Goal: Information Seeking & Learning: Learn about a topic

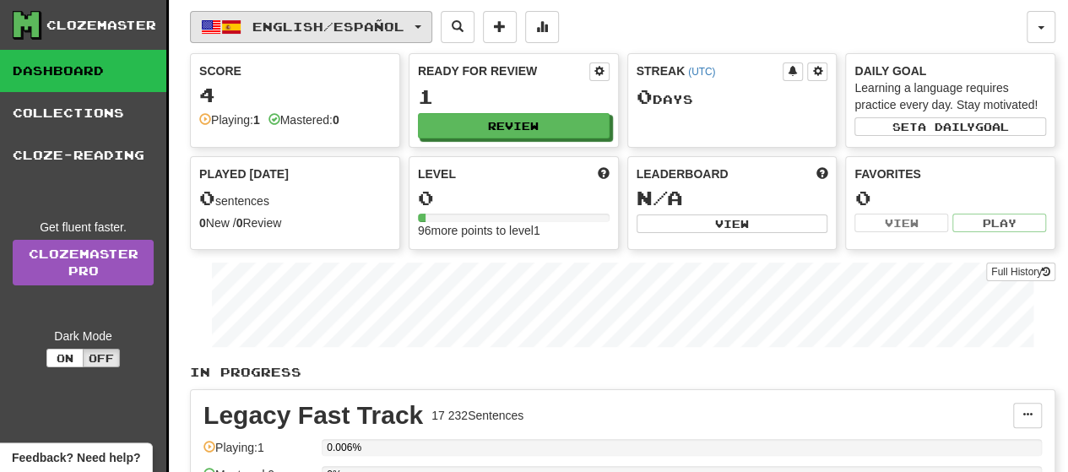
click at [421, 25] on span "button" at bounding box center [418, 26] width 7 height 3
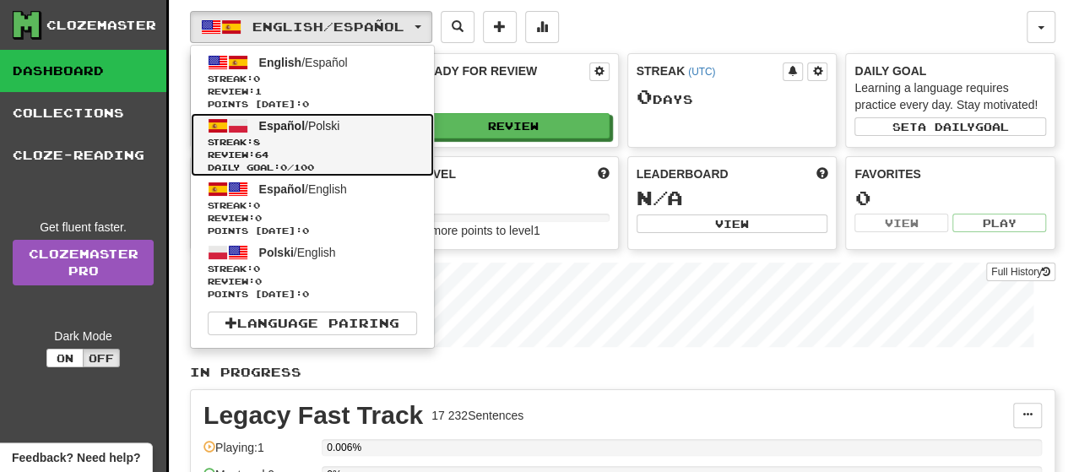
click at [312, 124] on span "Español / Polski" at bounding box center [299, 126] width 81 height 14
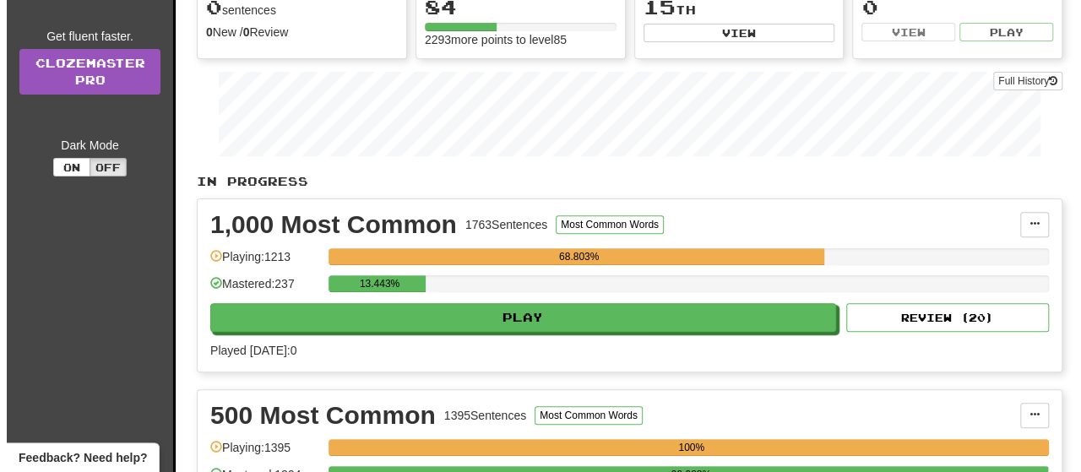
scroll to position [422, 0]
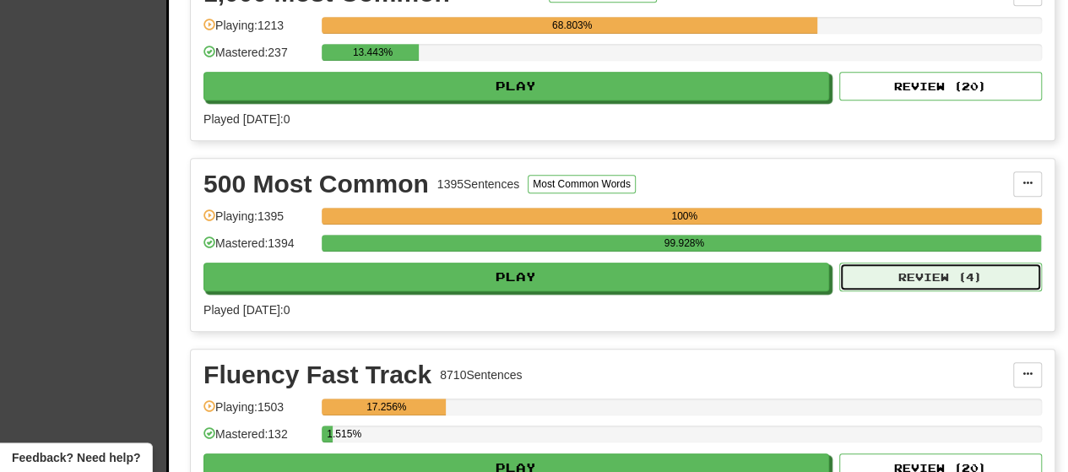
click at [1002, 291] on button "Review ( 4 )" at bounding box center [941, 277] width 203 height 29
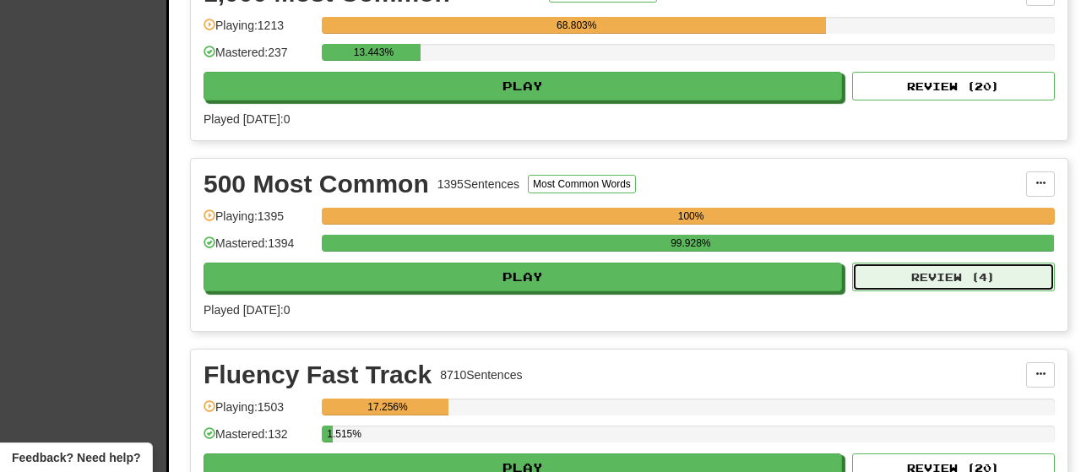
select select "**"
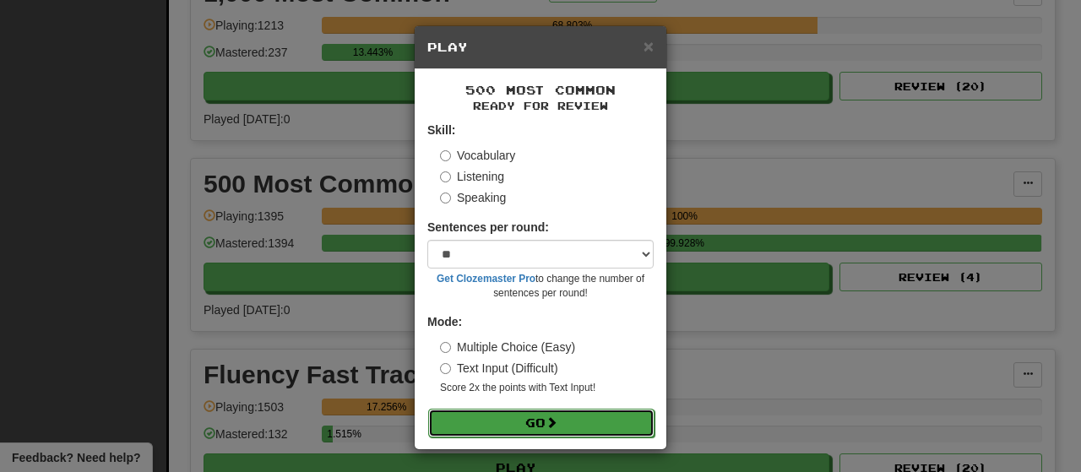
click at [530, 428] on button "Go" at bounding box center [541, 423] width 226 height 29
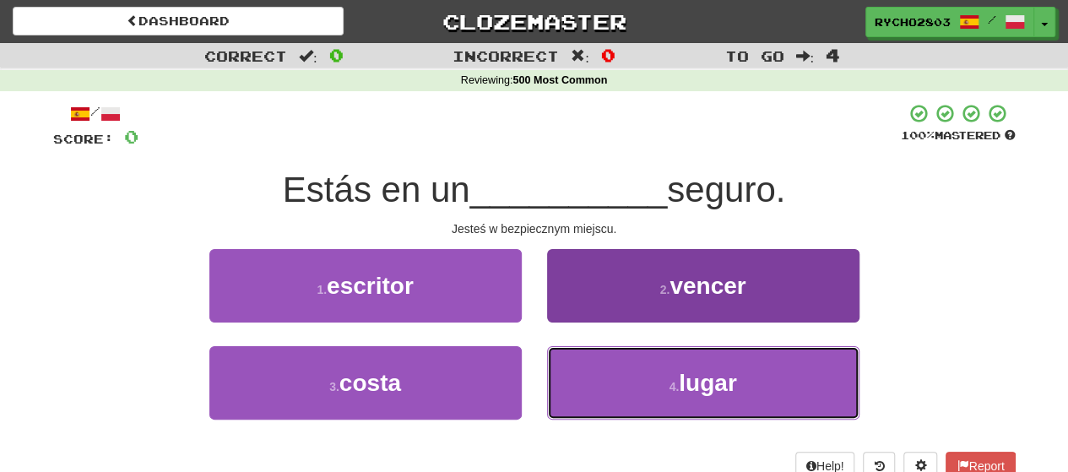
drag, startPoint x: 741, startPoint y: 387, endPoint x: 740, endPoint y: 373, distance: 13.5
click at [742, 387] on button "4 . lugar" at bounding box center [703, 382] width 312 height 73
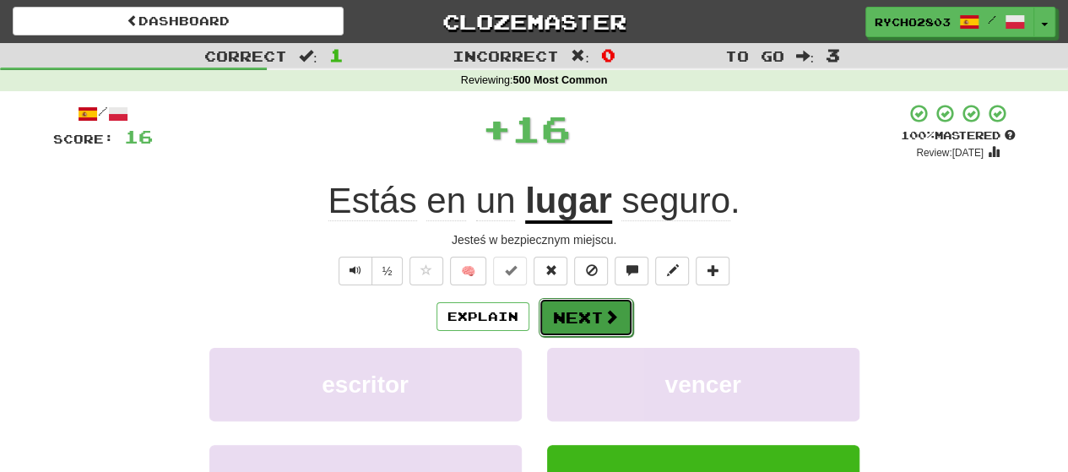
click at [593, 312] on button "Next" at bounding box center [586, 317] width 95 height 39
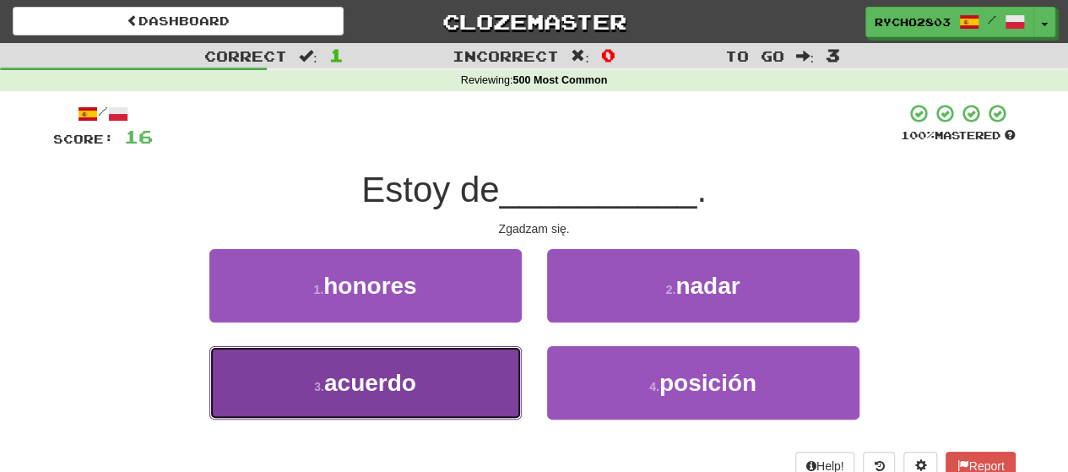
click at [417, 388] on button "3 . acuerdo" at bounding box center [365, 382] width 312 height 73
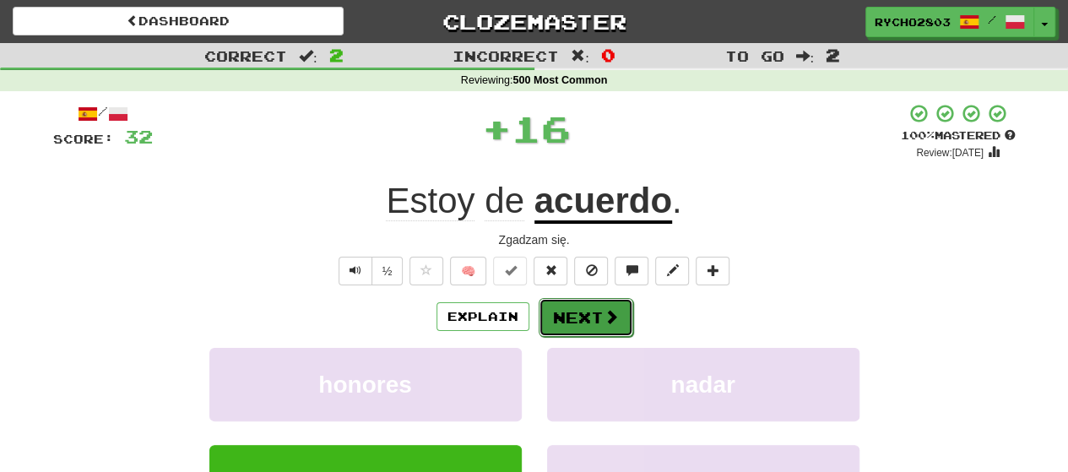
click at [598, 313] on button "Next" at bounding box center [586, 317] width 95 height 39
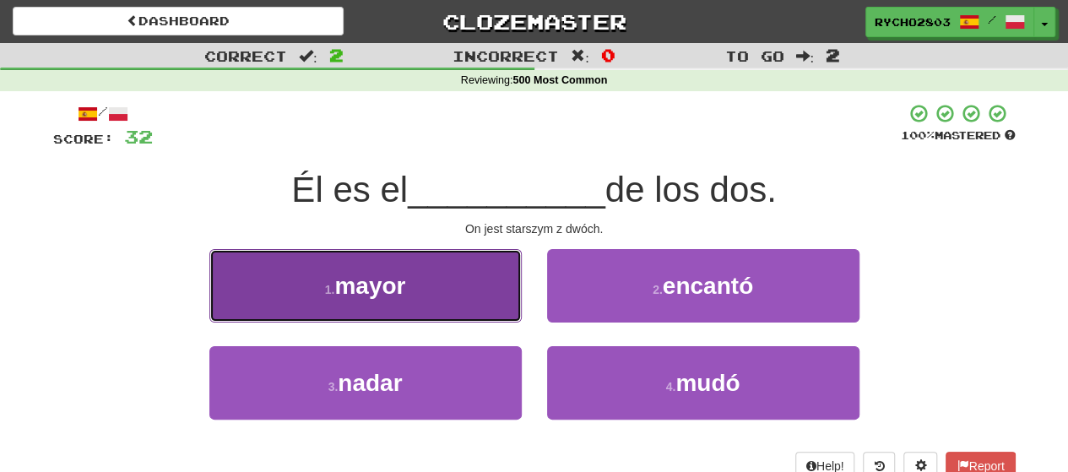
click at [344, 286] on span "mayor" at bounding box center [369, 286] width 71 height 26
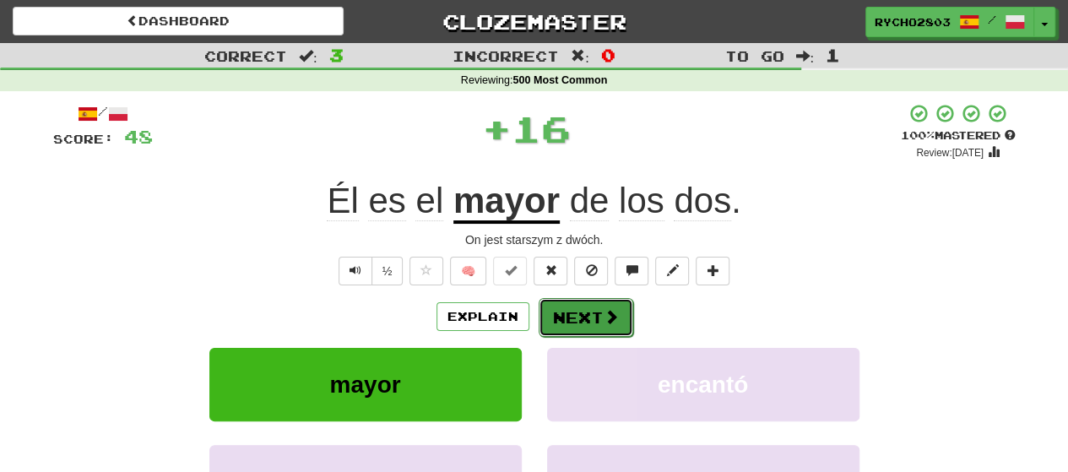
click at [595, 312] on button "Next" at bounding box center [586, 317] width 95 height 39
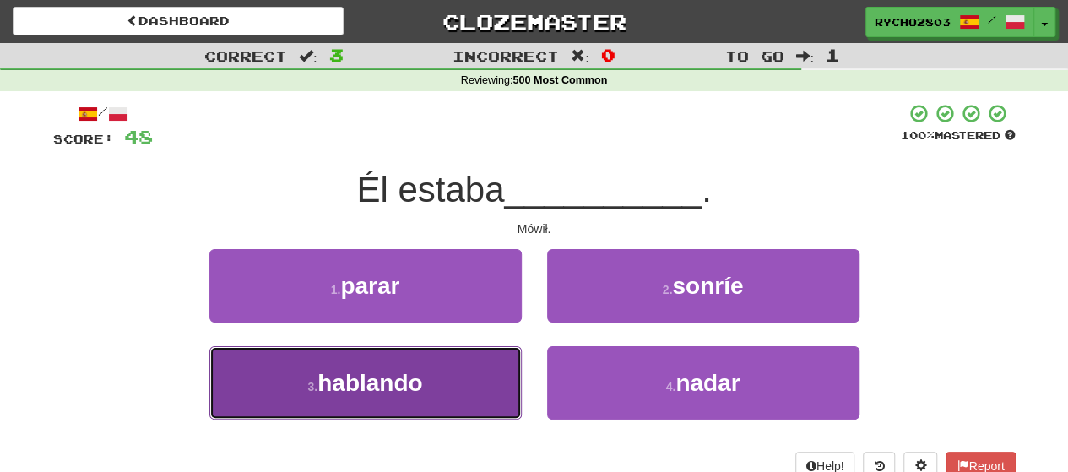
click at [427, 372] on button "3 . hablando" at bounding box center [365, 382] width 312 height 73
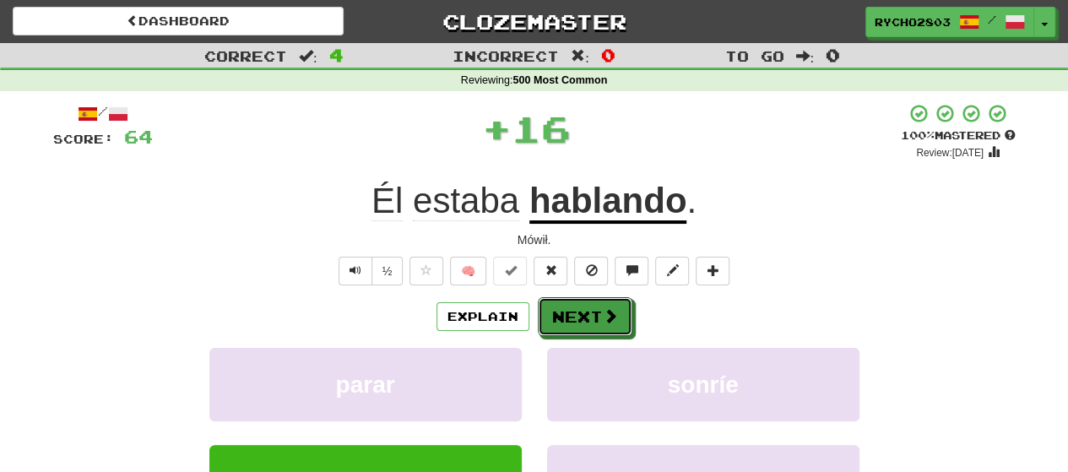
drag, startPoint x: 617, startPoint y: 312, endPoint x: 632, endPoint y: 307, distance: 16.0
click at [617, 312] on button "Next" at bounding box center [585, 316] width 95 height 39
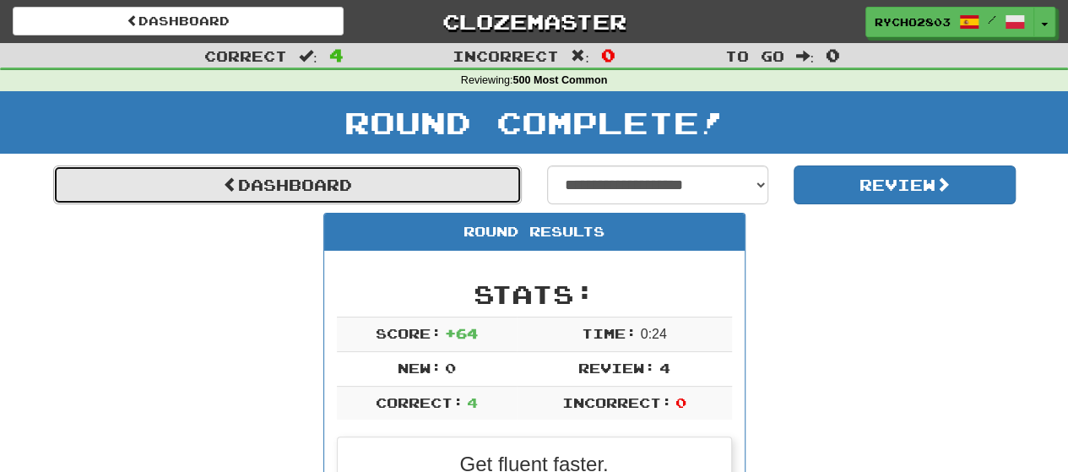
click at [358, 183] on link "Dashboard" at bounding box center [287, 185] width 469 height 39
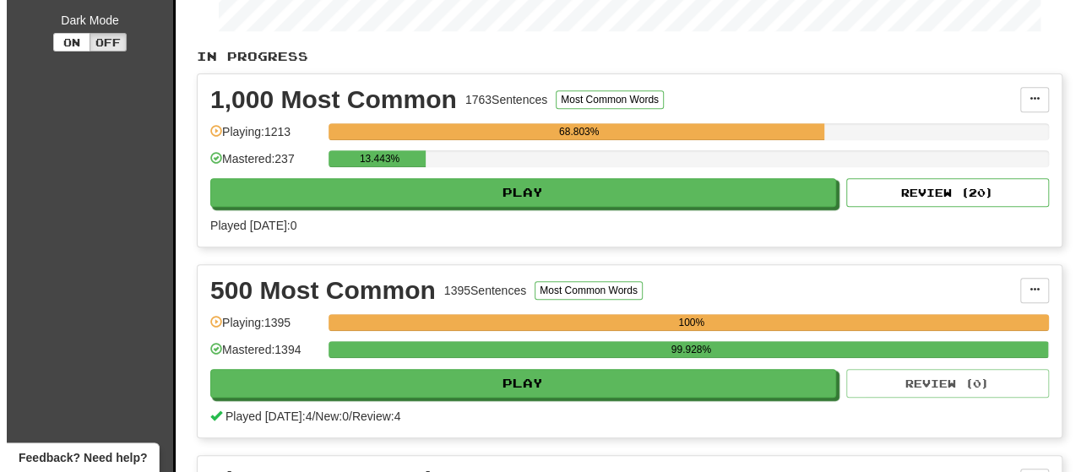
scroll to position [338, 0]
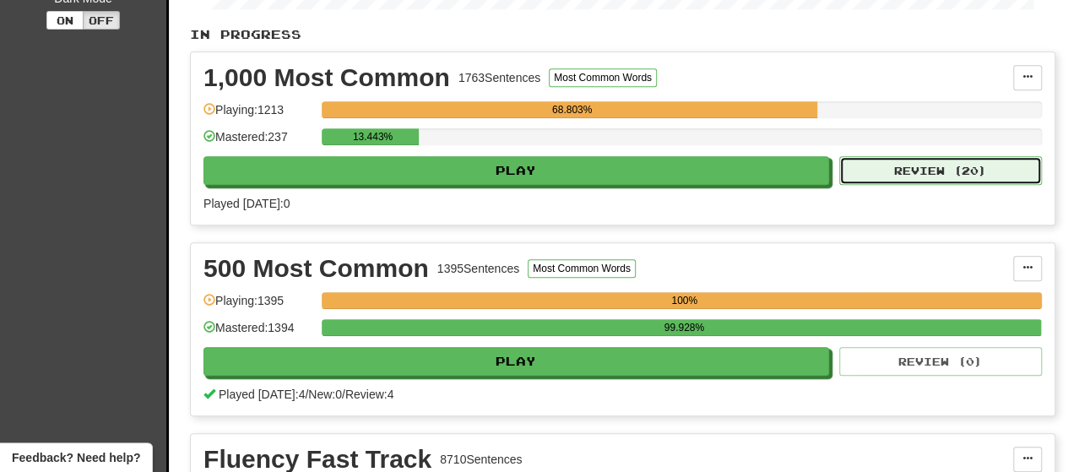
click at [954, 180] on button "Review ( 20 )" at bounding box center [941, 170] width 203 height 29
select select "**"
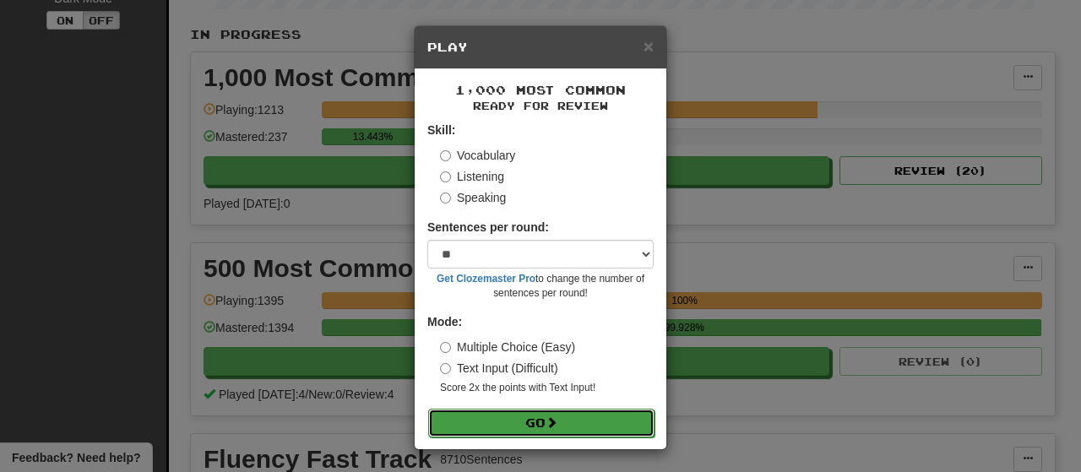
click at [578, 410] on button "Go" at bounding box center [541, 423] width 226 height 29
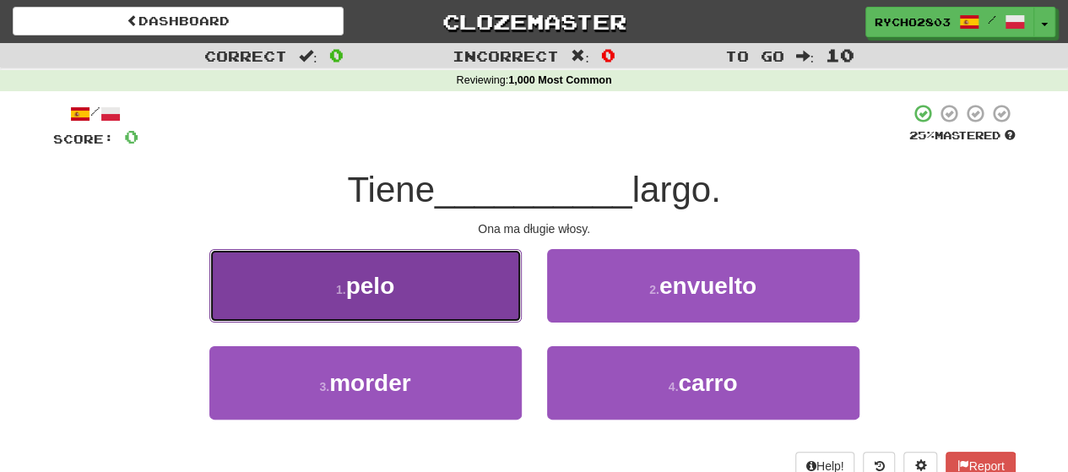
click at [402, 304] on button "1 . pelo" at bounding box center [365, 285] width 312 height 73
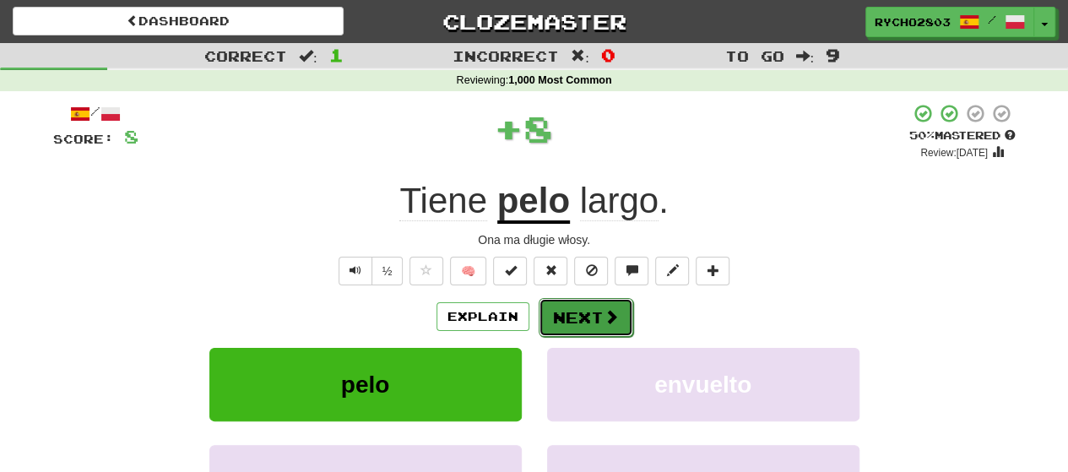
click at [591, 312] on button "Next" at bounding box center [586, 317] width 95 height 39
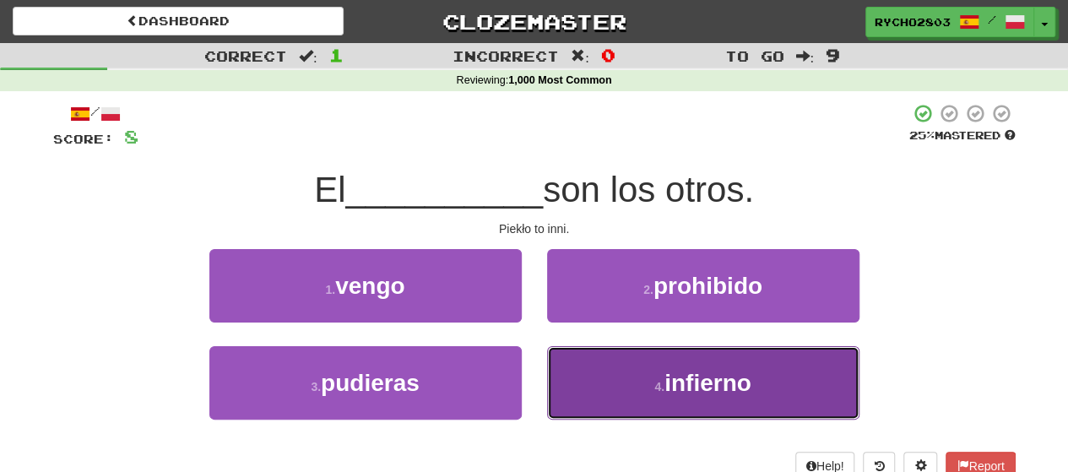
click at [693, 383] on span "infierno" at bounding box center [708, 383] width 87 height 26
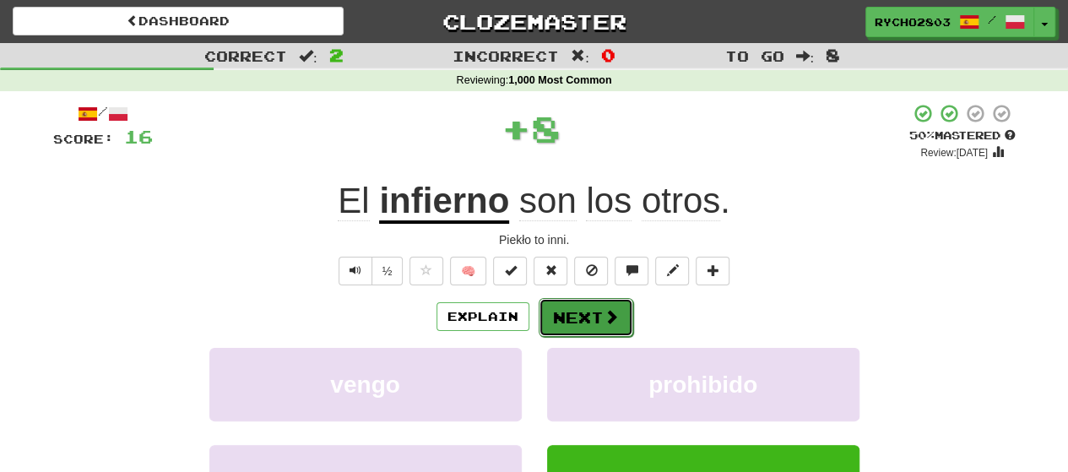
click at [598, 308] on button "Next" at bounding box center [586, 317] width 95 height 39
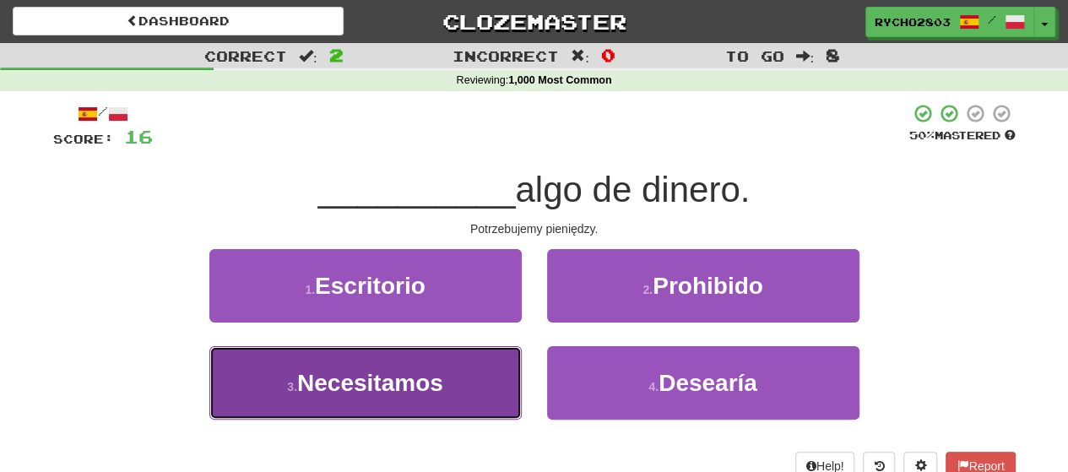
click at [419, 393] on span "Necesitamos" at bounding box center [370, 383] width 146 height 26
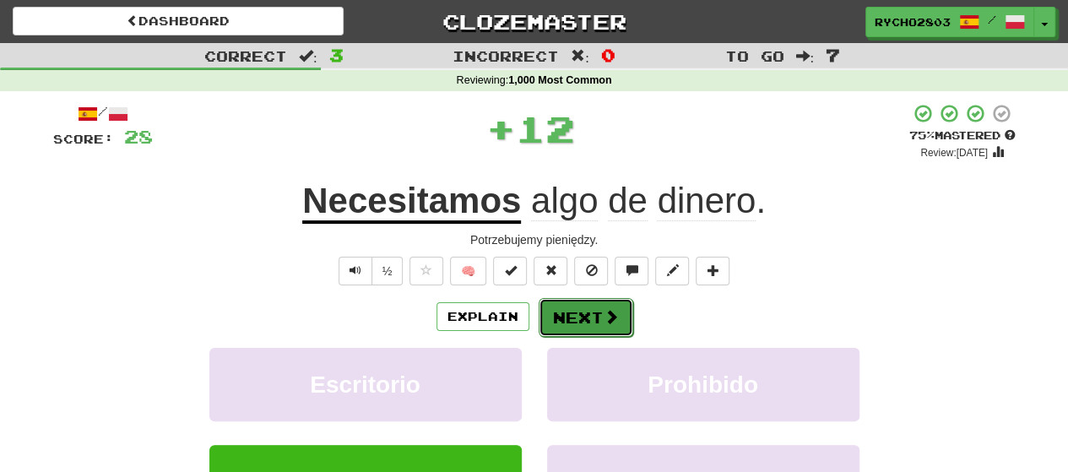
click at [615, 311] on span at bounding box center [611, 316] width 15 height 15
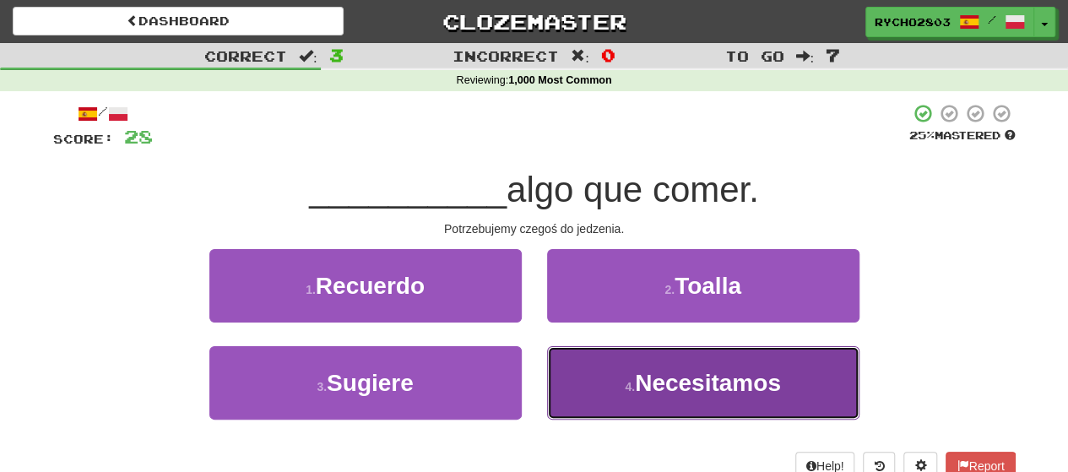
click at [747, 372] on span "Necesitamos" at bounding box center [708, 383] width 146 height 26
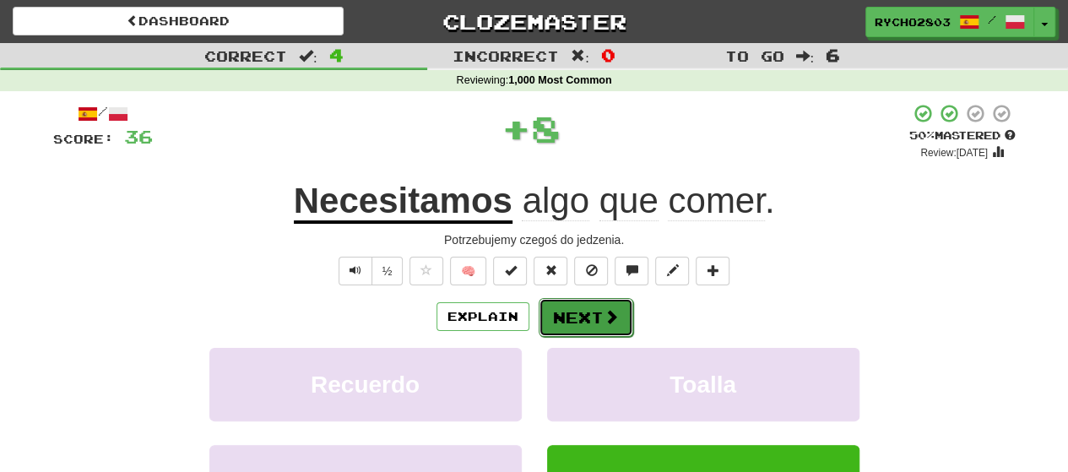
click at [597, 315] on button "Next" at bounding box center [586, 317] width 95 height 39
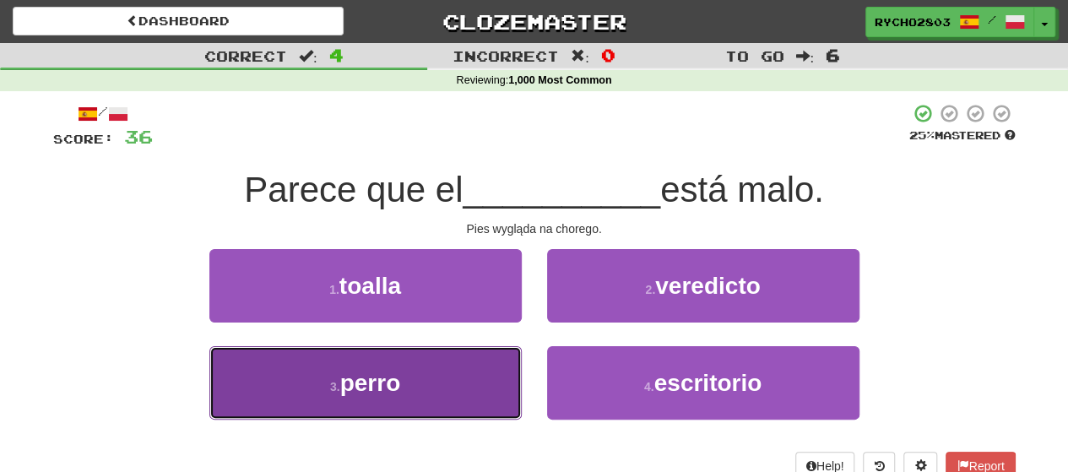
click at [391, 386] on span "perro" at bounding box center [370, 383] width 61 height 26
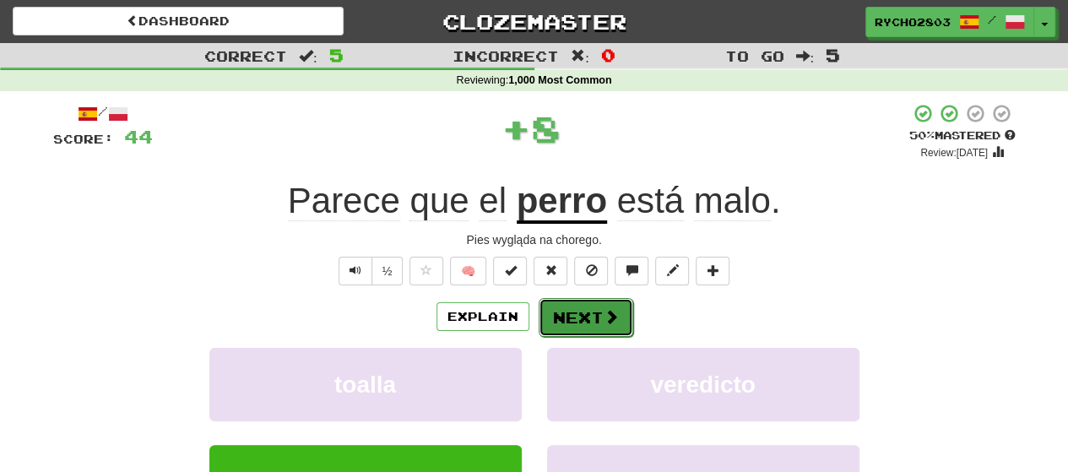
click at [588, 317] on button "Next" at bounding box center [586, 317] width 95 height 39
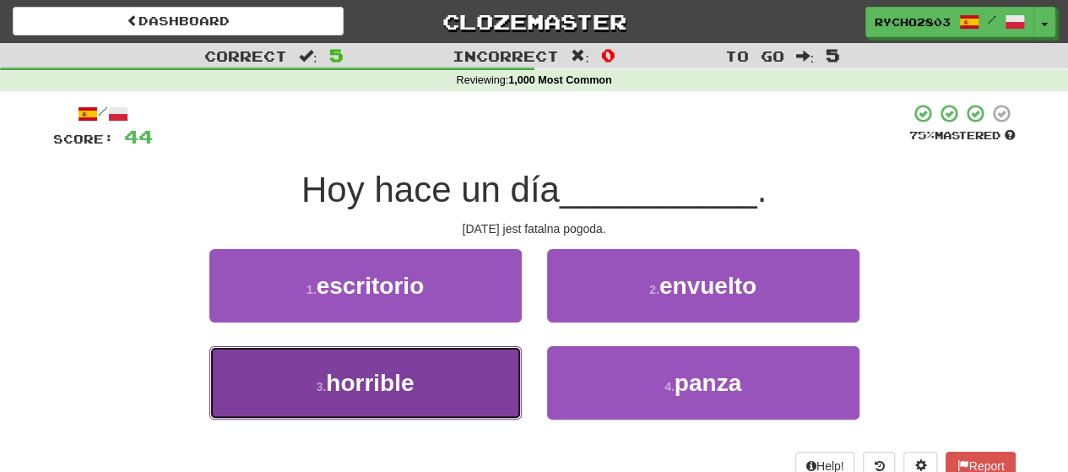
click at [427, 389] on button "3 . horrible" at bounding box center [365, 382] width 312 height 73
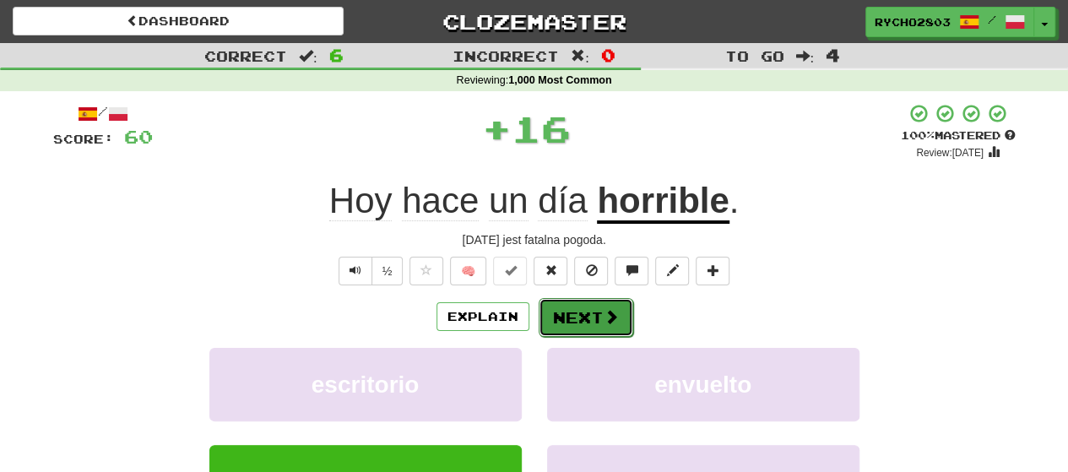
click at [581, 317] on button "Next" at bounding box center [586, 317] width 95 height 39
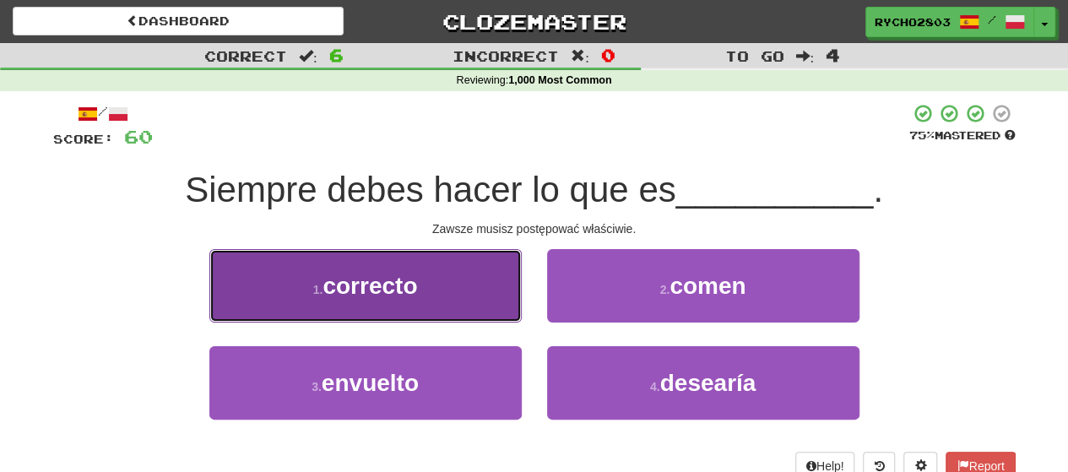
click at [392, 294] on span "correcto" at bounding box center [370, 286] width 95 height 26
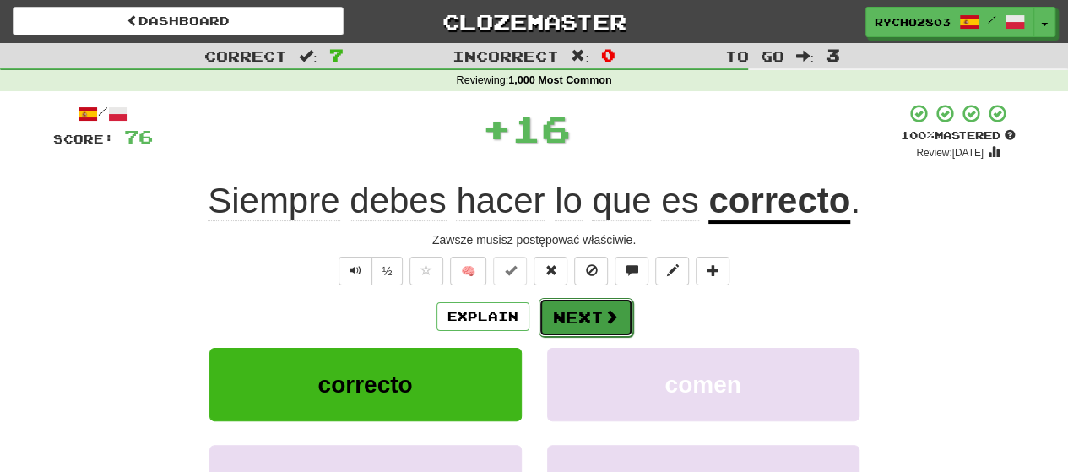
click at [578, 308] on button "Next" at bounding box center [586, 317] width 95 height 39
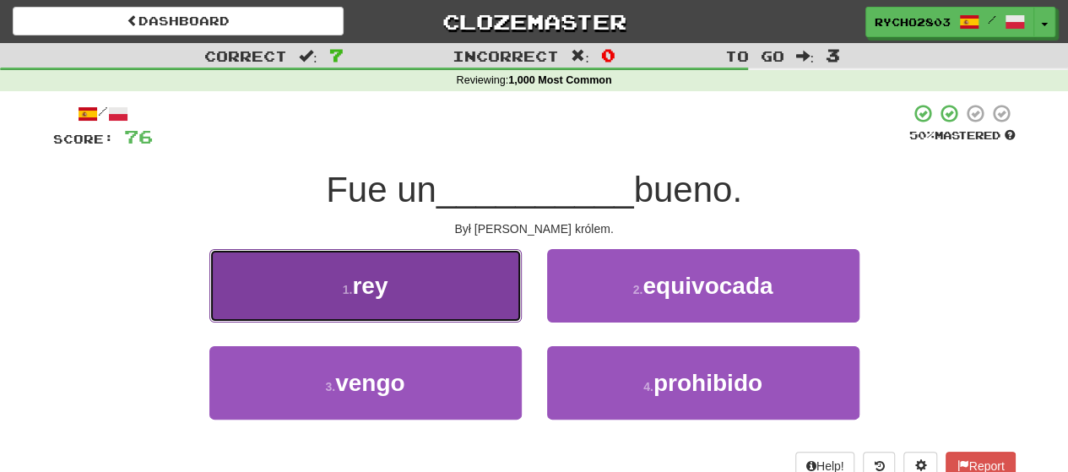
click at [453, 293] on button "1 . rey" at bounding box center [365, 285] width 312 height 73
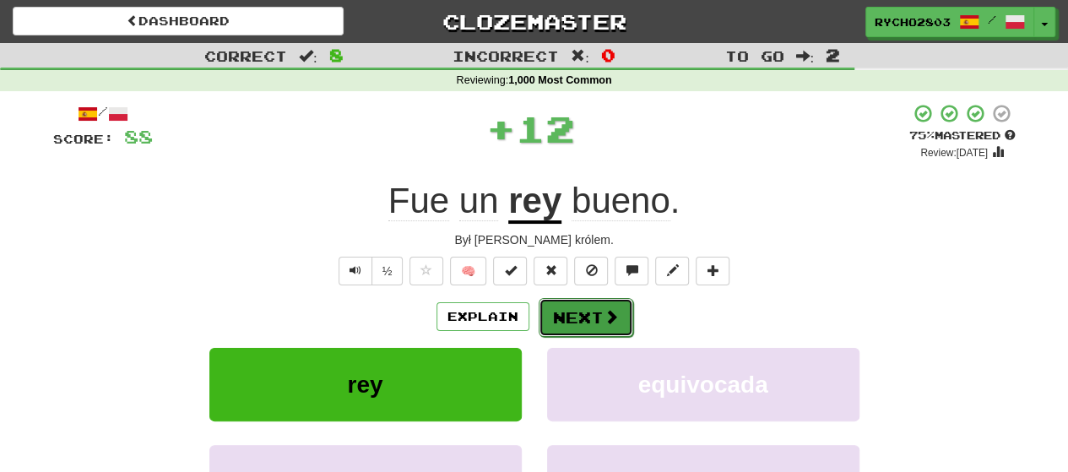
click at [593, 313] on button "Next" at bounding box center [586, 317] width 95 height 39
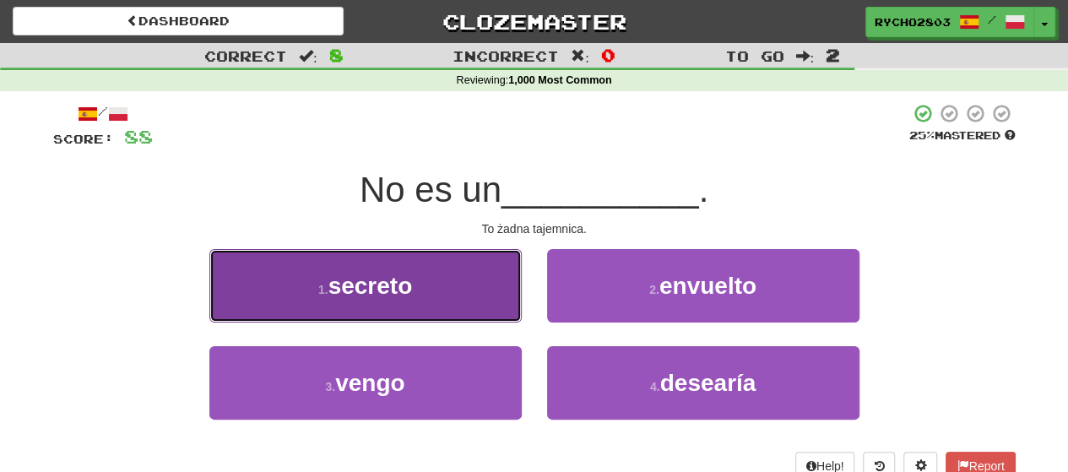
click at [446, 293] on button "1 . secreto" at bounding box center [365, 285] width 312 height 73
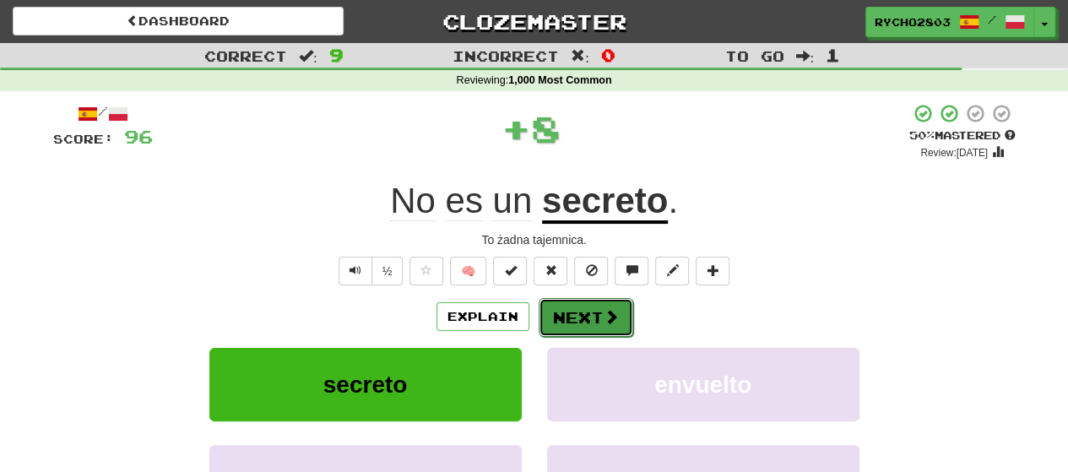
click at [606, 310] on span at bounding box center [611, 316] width 15 height 15
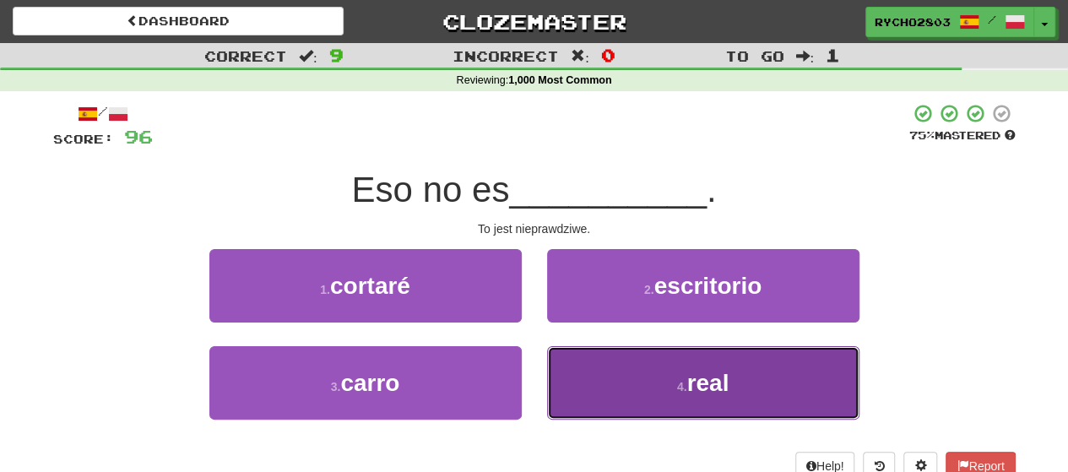
click at [796, 391] on button "4 . real" at bounding box center [703, 382] width 312 height 73
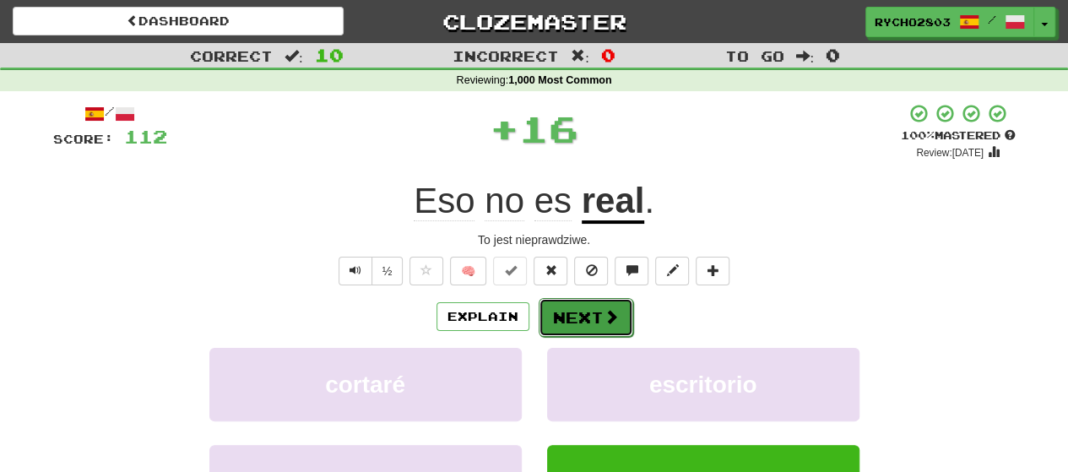
click at [557, 308] on button "Next" at bounding box center [586, 317] width 95 height 39
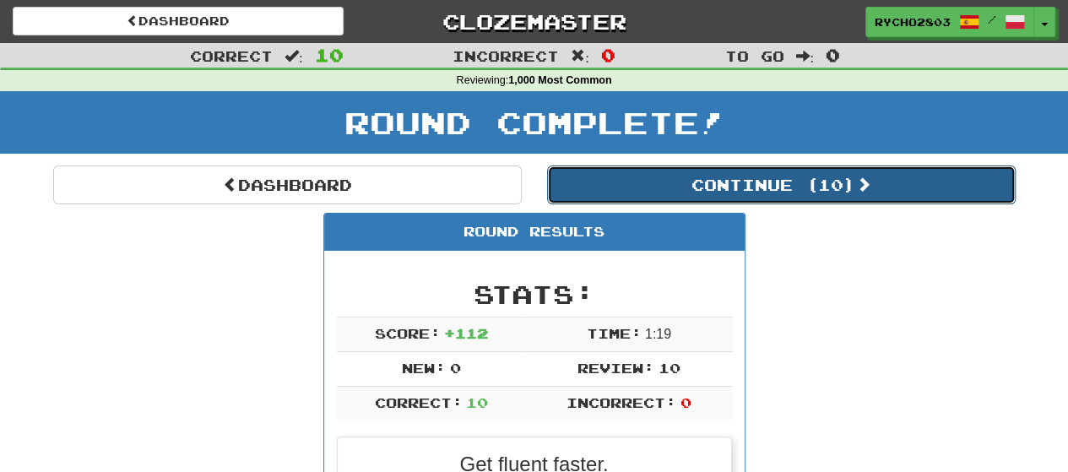
click at [684, 174] on button "Continue ( 10 )" at bounding box center [781, 185] width 469 height 39
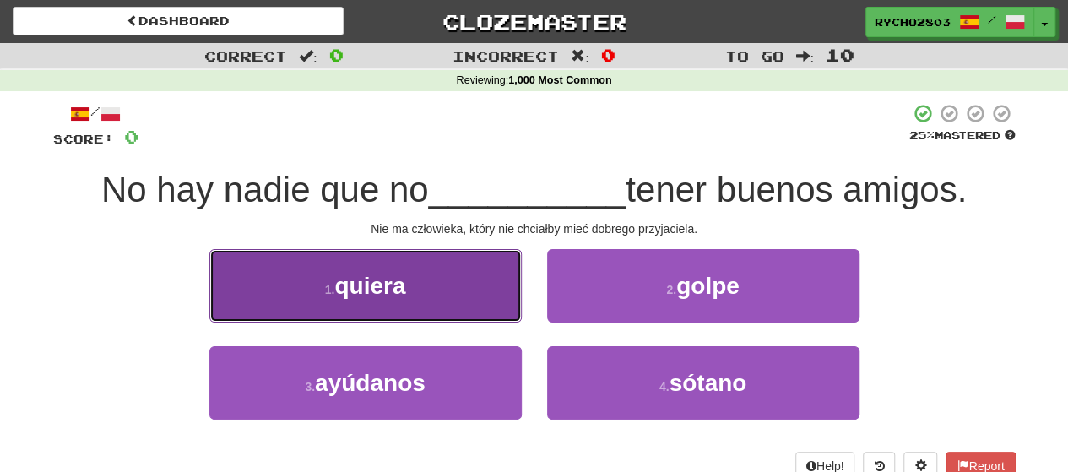
click at [351, 283] on span "quiera" at bounding box center [369, 286] width 71 height 26
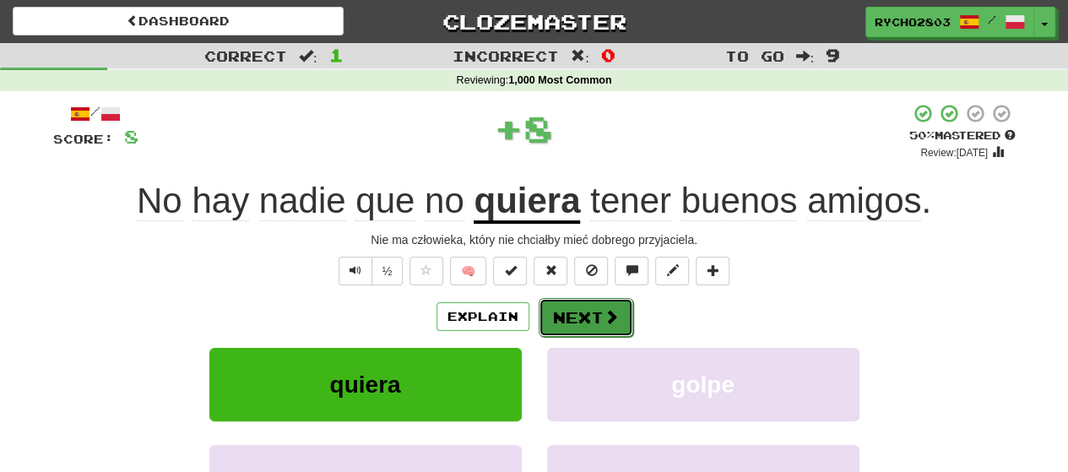
click at [576, 322] on button "Next" at bounding box center [586, 317] width 95 height 39
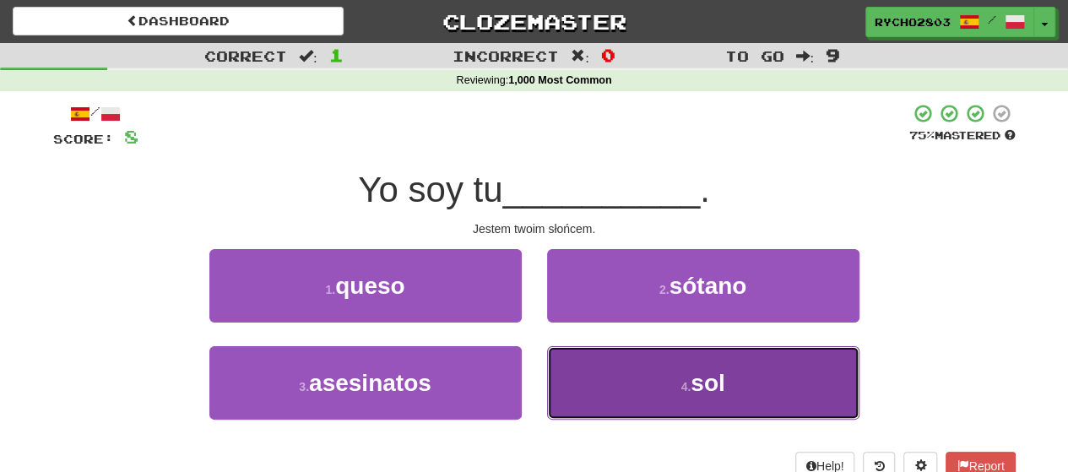
click at [777, 389] on button "4 . sol" at bounding box center [703, 382] width 312 height 73
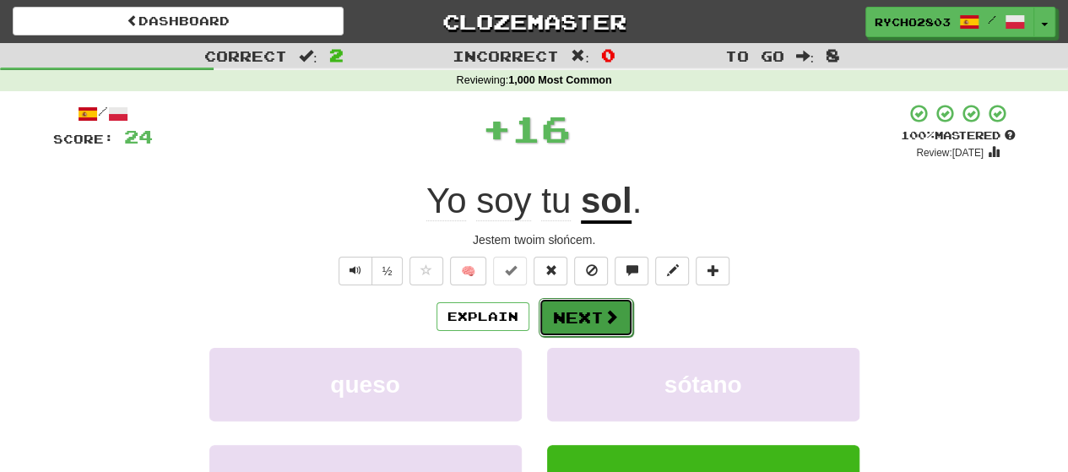
click at [586, 298] on button "Next" at bounding box center [586, 317] width 95 height 39
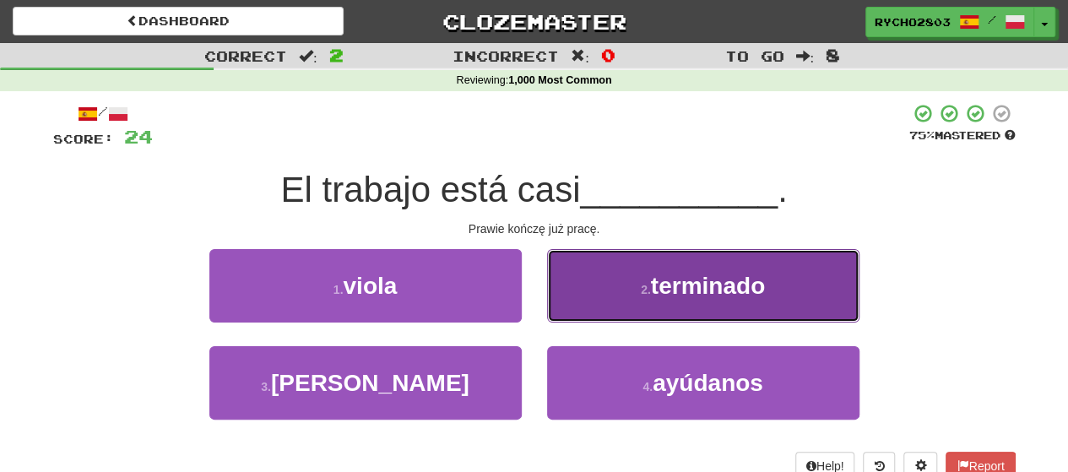
click at [747, 295] on span "terminado" at bounding box center [708, 286] width 114 height 26
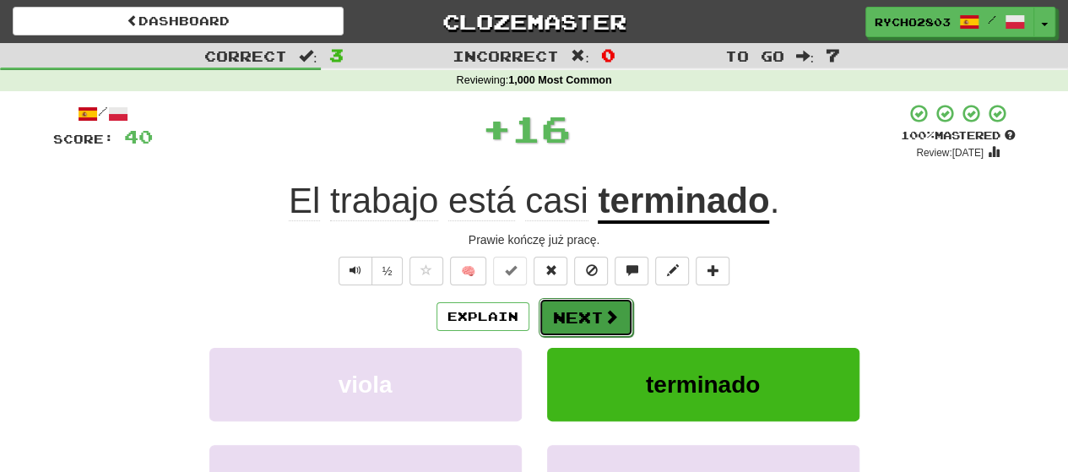
click at [606, 318] on span at bounding box center [611, 316] width 15 height 15
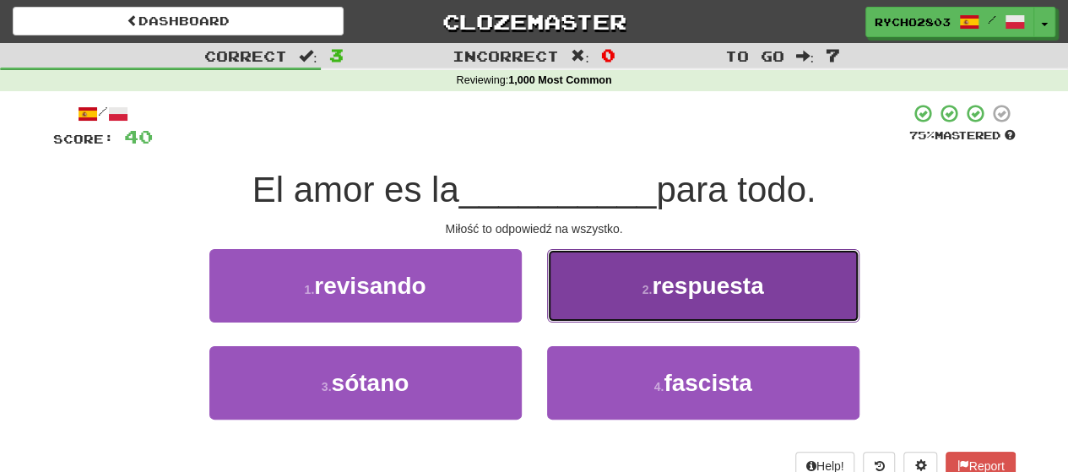
click at [748, 296] on span "respuesta" at bounding box center [707, 286] width 111 height 26
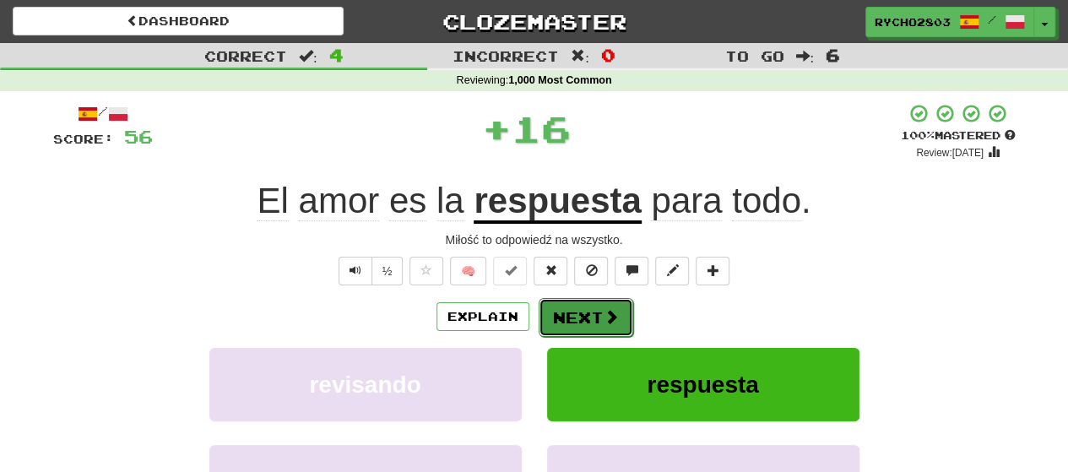
click at [597, 319] on button "Next" at bounding box center [586, 317] width 95 height 39
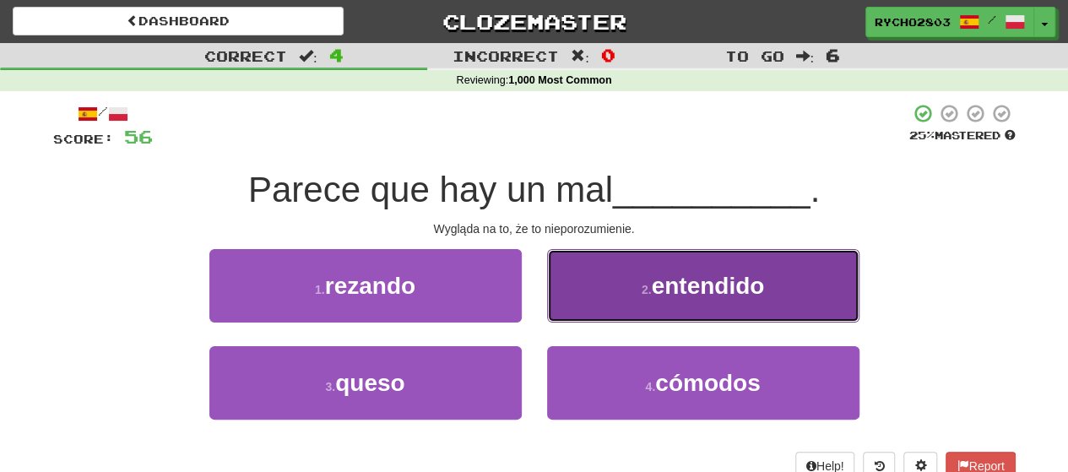
click at [775, 285] on button "2 . entendido" at bounding box center [703, 285] width 312 height 73
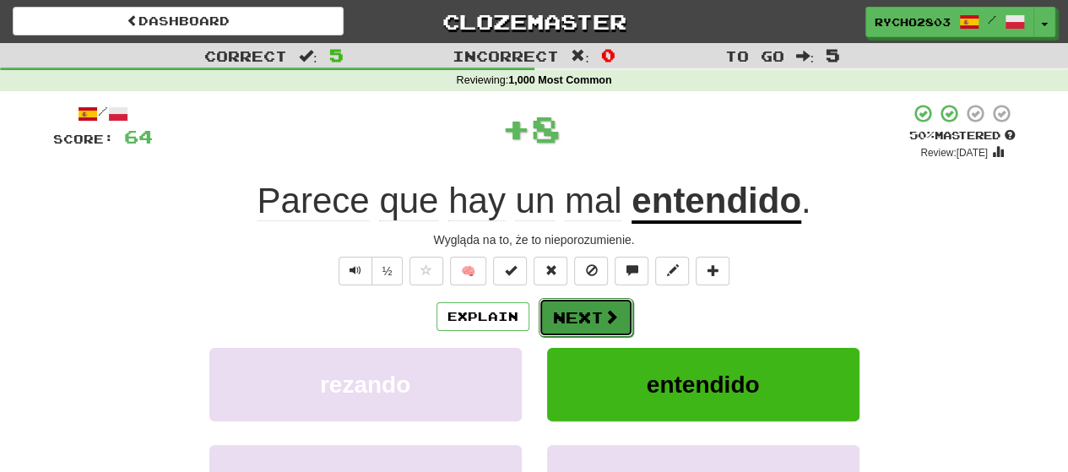
click at [579, 313] on button "Next" at bounding box center [586, 317] width 95 height 39
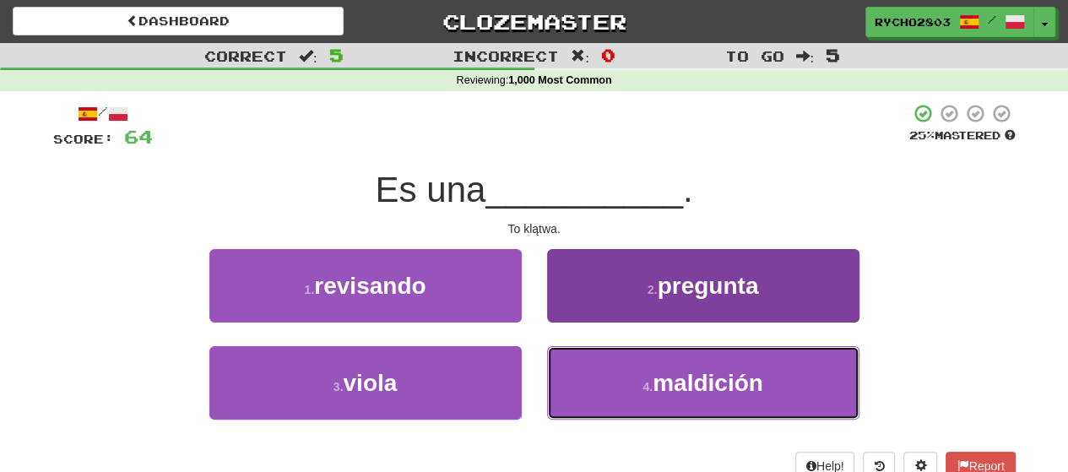
drag, startPoint x: 644, startPoint y: 376, endPoint x: 660, endPoint y: 376, distance: 16.9
click at [644, 375] on button "4 . maldición" at bounding box center [703, 382] width 312 height 73
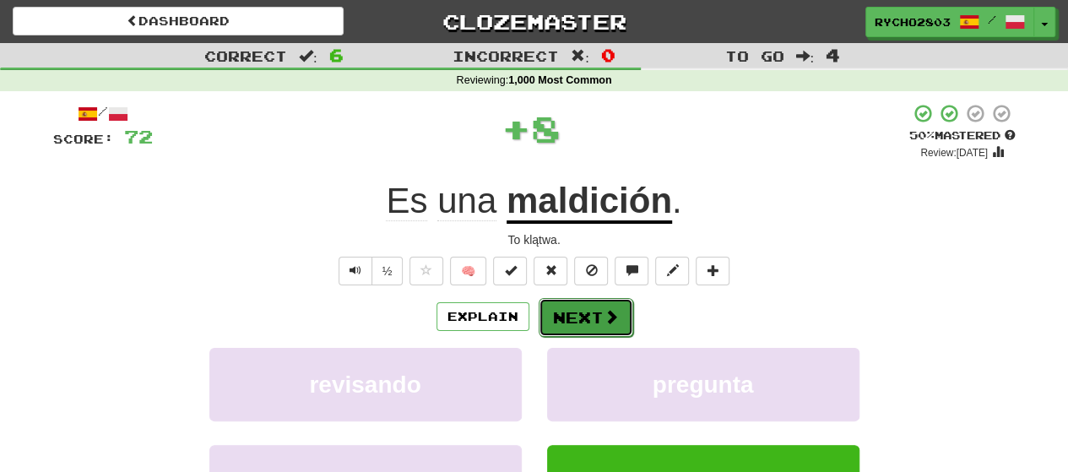
click at [578, 313] on button "Next" at bounding box center [586, 317] width 95 height 39
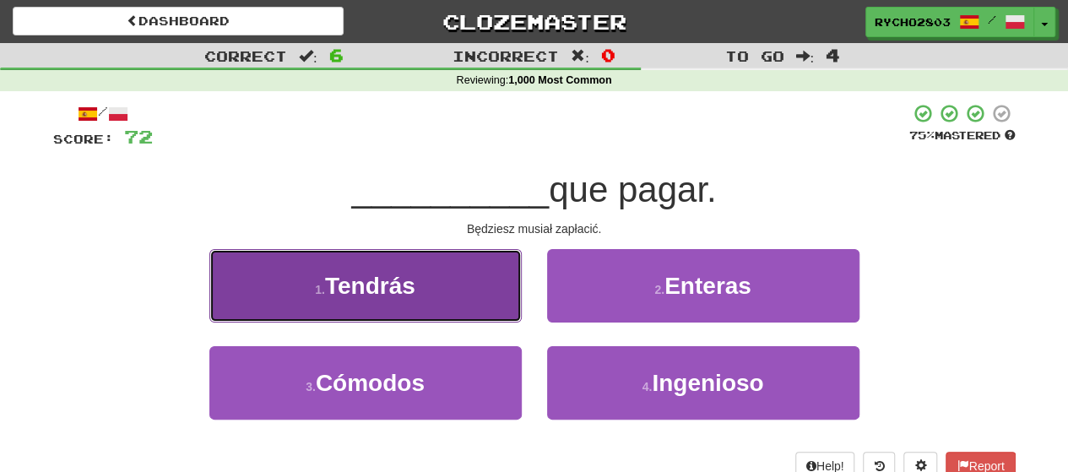
click at [429, 289] on button "1 . Tendrás" at bounding box center [365, 285] width 312 height 73
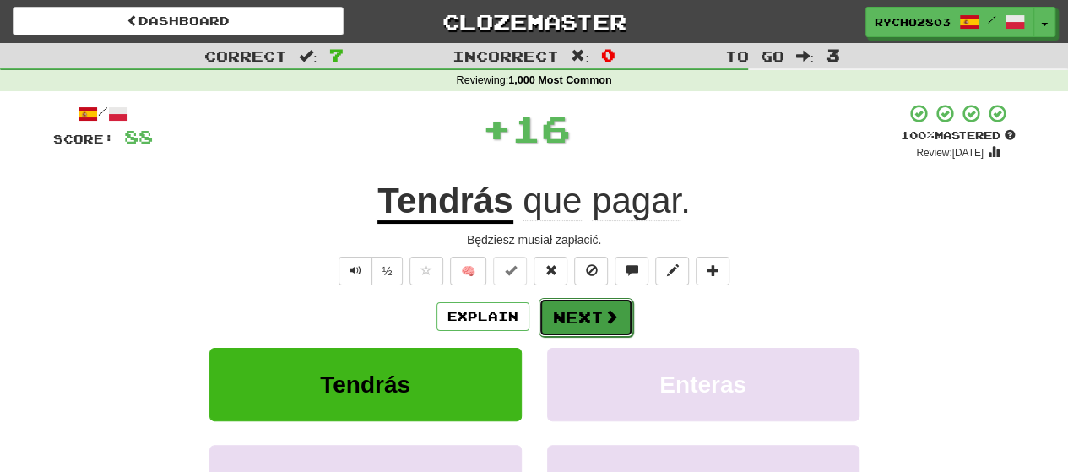
click at [604, 319] on span at bounding box center [611, 316] width 15 height 15
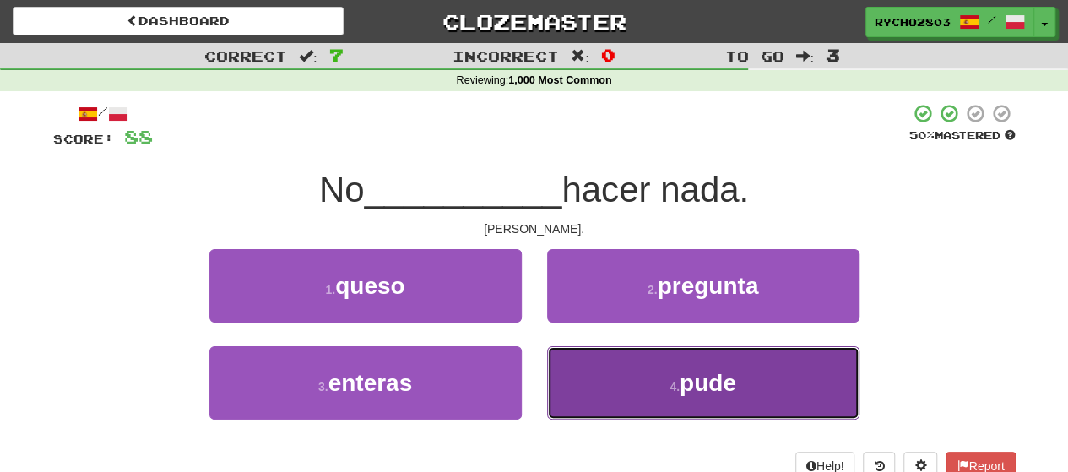
click at [736, 387] on span "pude" at bounding box center [708, 383] width 57 height 26
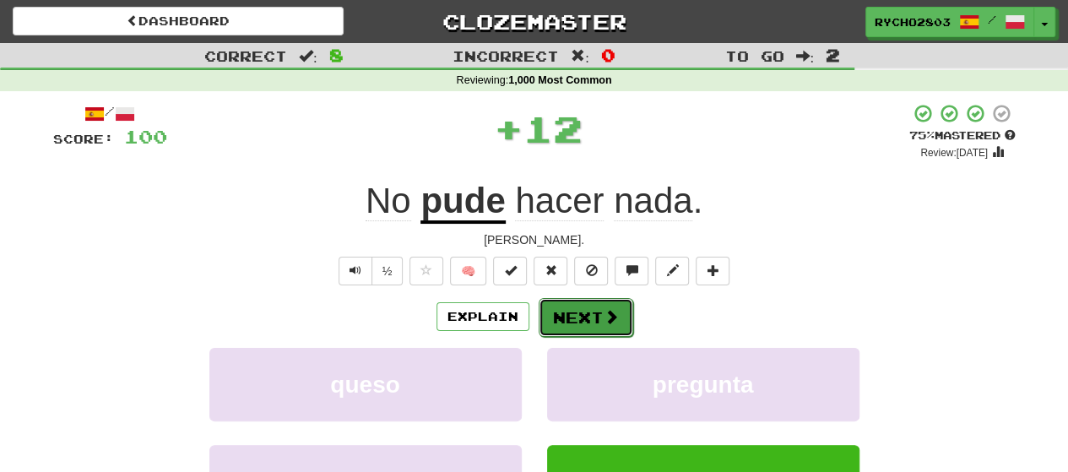
click at [606, 316] on span at bounding box center [611, 316] width 15 height 15
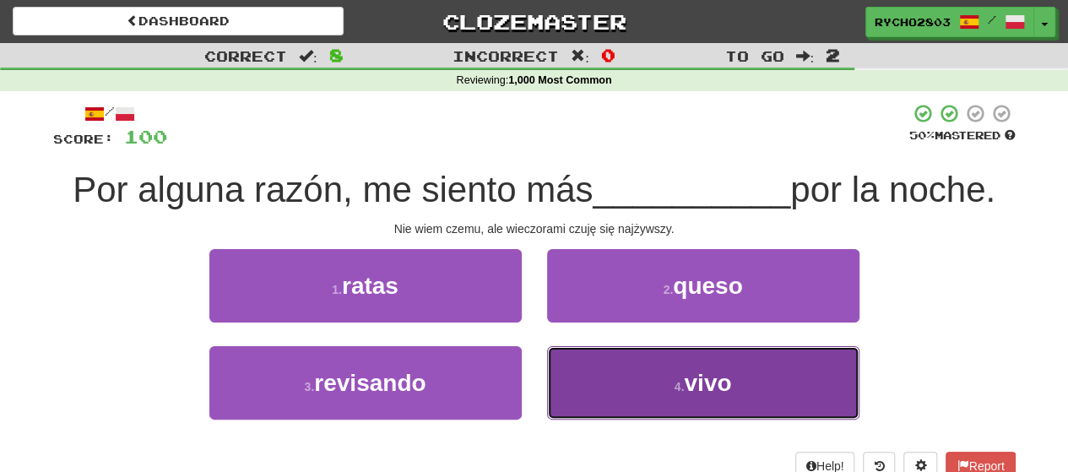
click at [794, 384] on button "4 . vivo" at bounding box center [703, 382] width 312 height 73
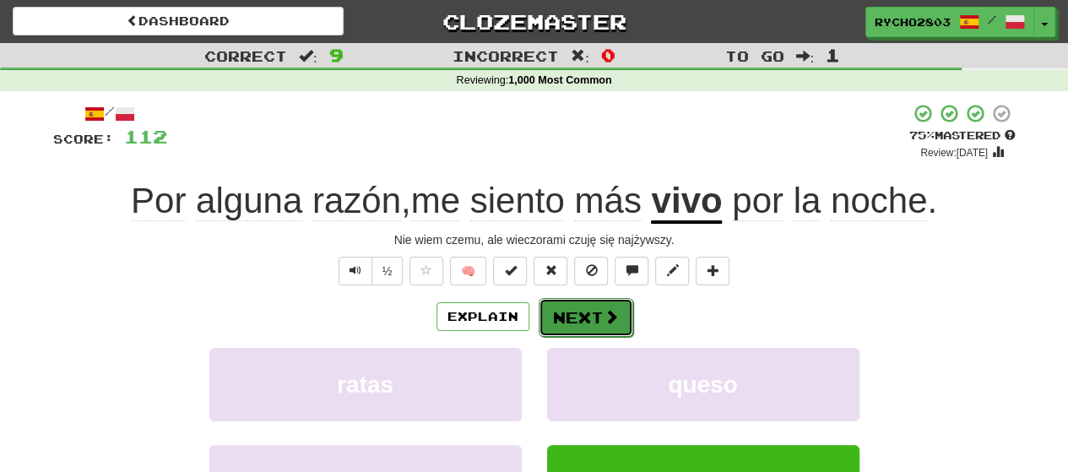
click at [593, 319] on button "Next" at bounding box center [586, 317] width 95 height 39
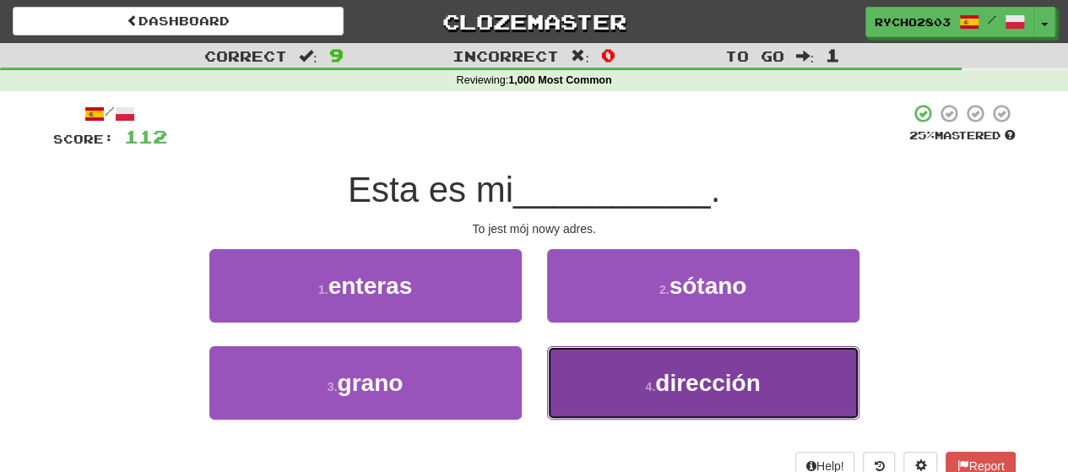
click at [745, 372] on span "dirección" at bounding box center [707, 383] width 105 height 26
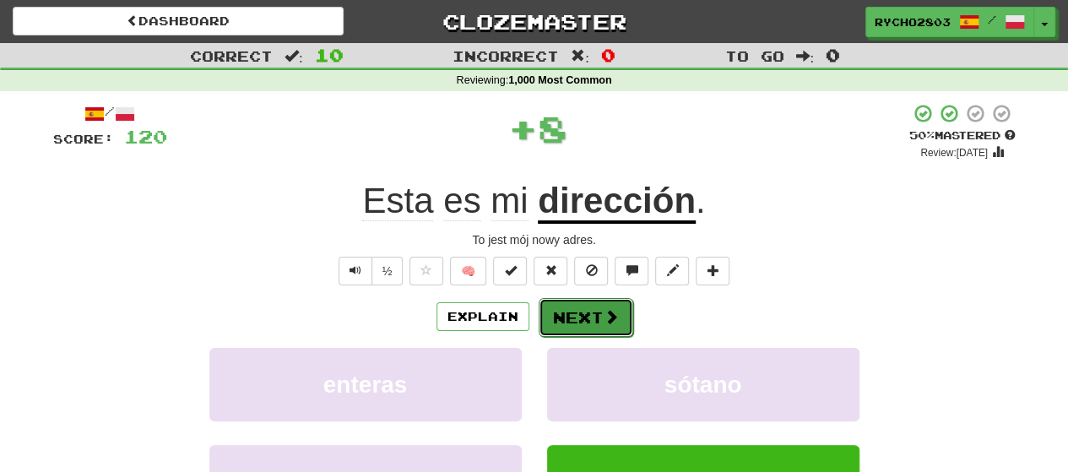
click at [568, 312] on button "Next" at bounding box center [586, 317] width 95 height 39
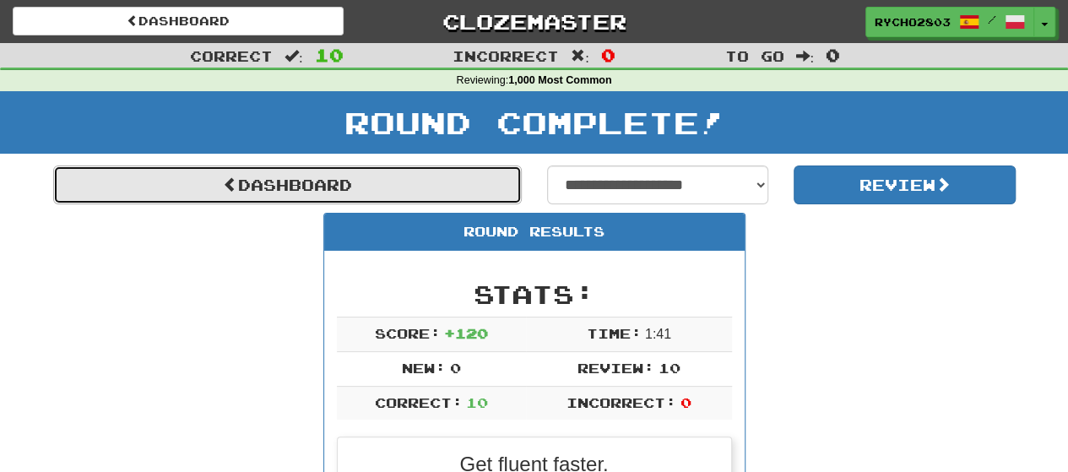
click at [267, 190] on link "Dashboard" at bounding box center [287, 185] width 469 height 39
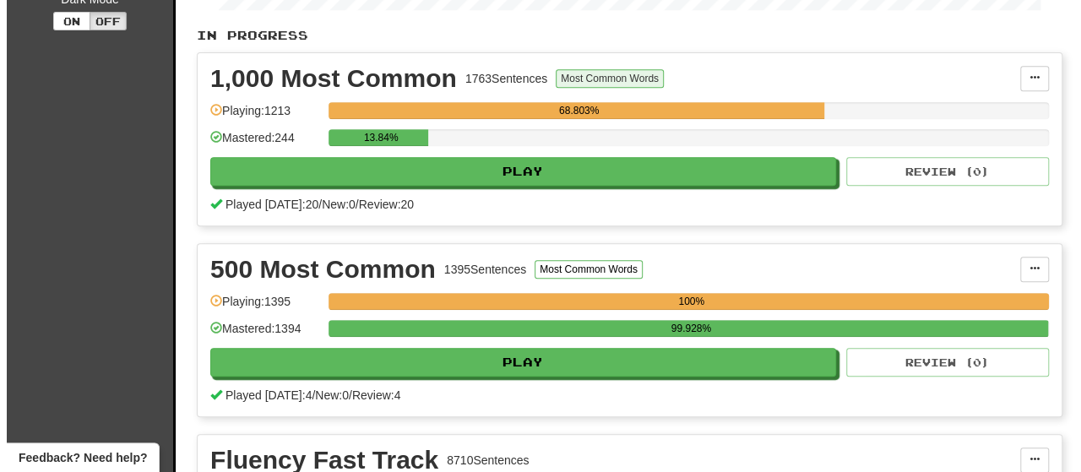
scroll to position [338, 0]
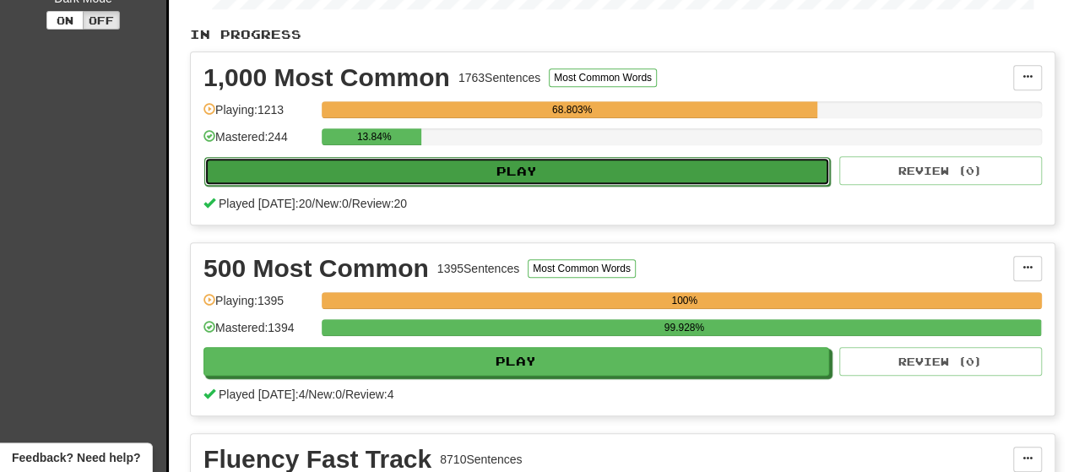
click at [655, 180] on button "Play" at bounding box center [517, 171] width 626 height 29
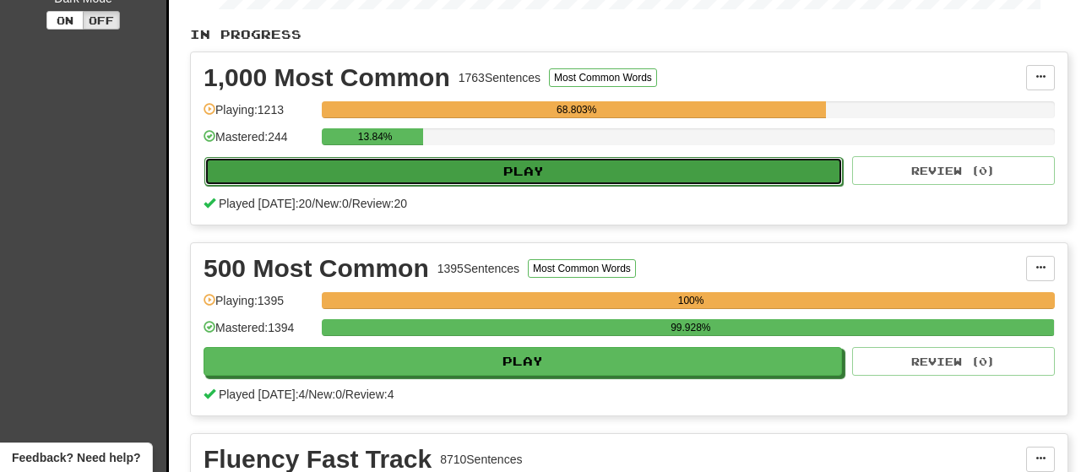
select select "**"
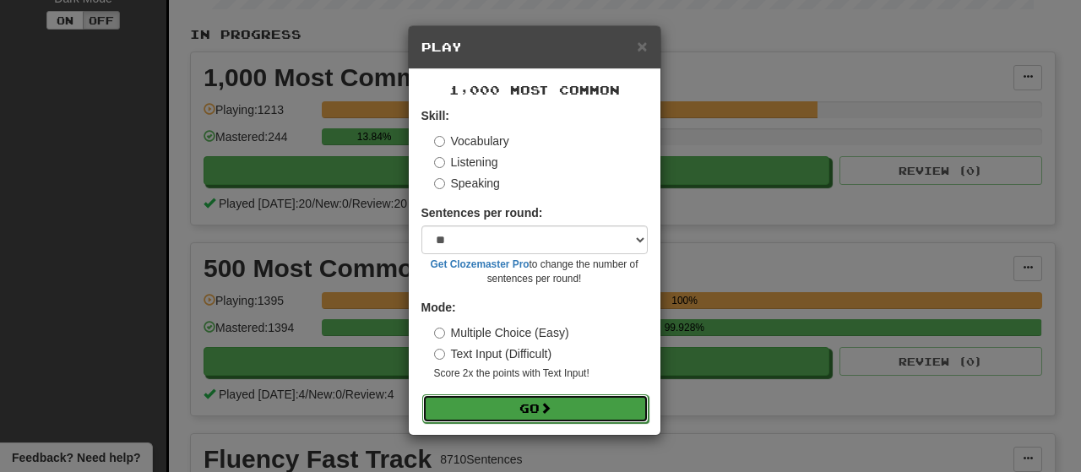
click at [609, 410] on button "Go" at bounding box center [535, 408] width 226 height 29
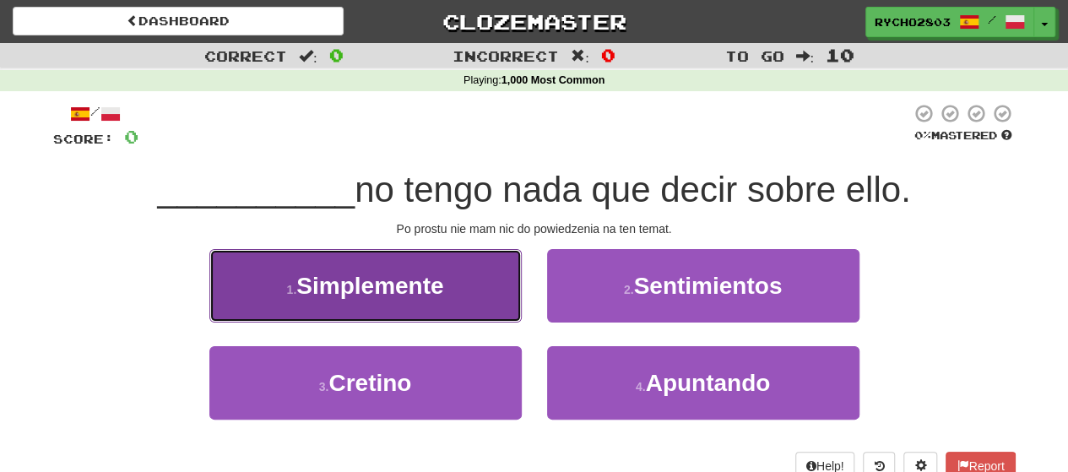
click at [411, 279] on span "Simplemente" at bounding box center [369, 286] width 147 height 26
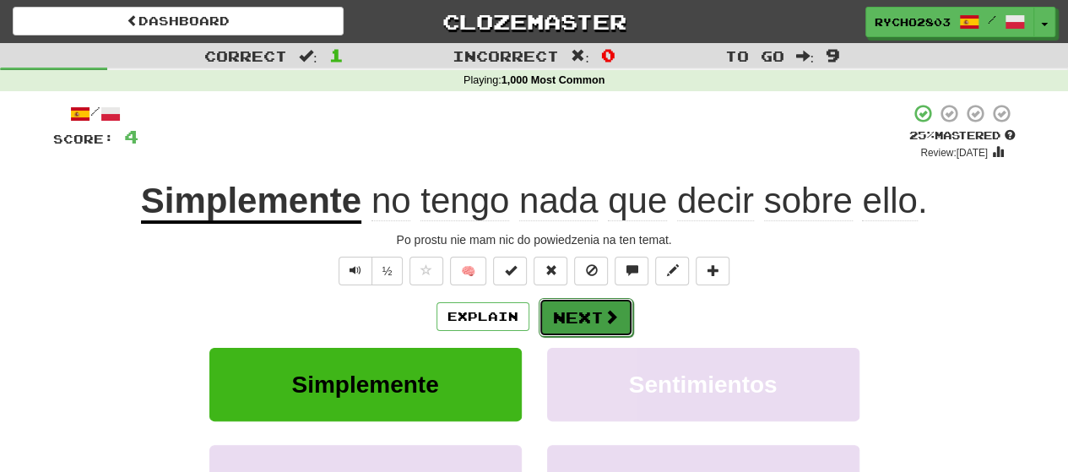
click at [583, 324] on button "Next" at bounding box center [586, 317] width 95 height 39
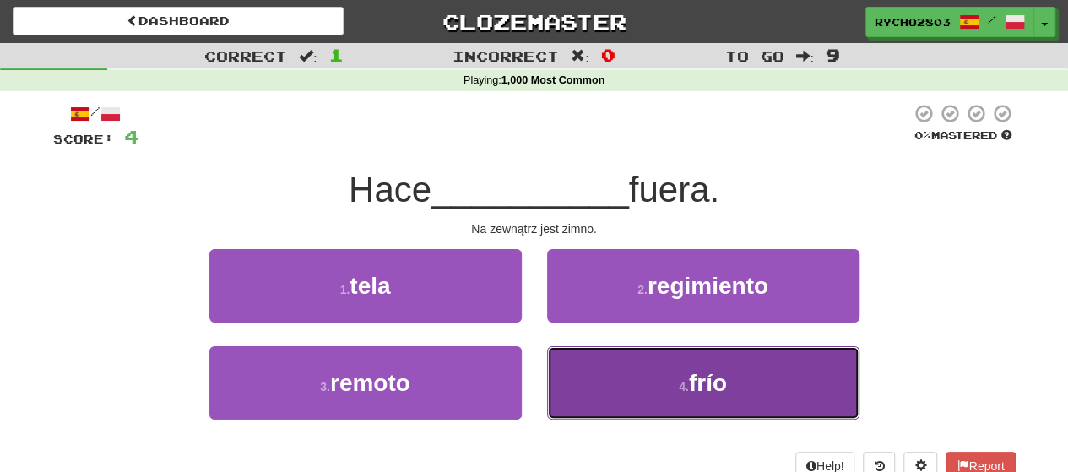
click at [720, 403] on button "4 . frío" at bounding box center [703, 382] width 312 height 73
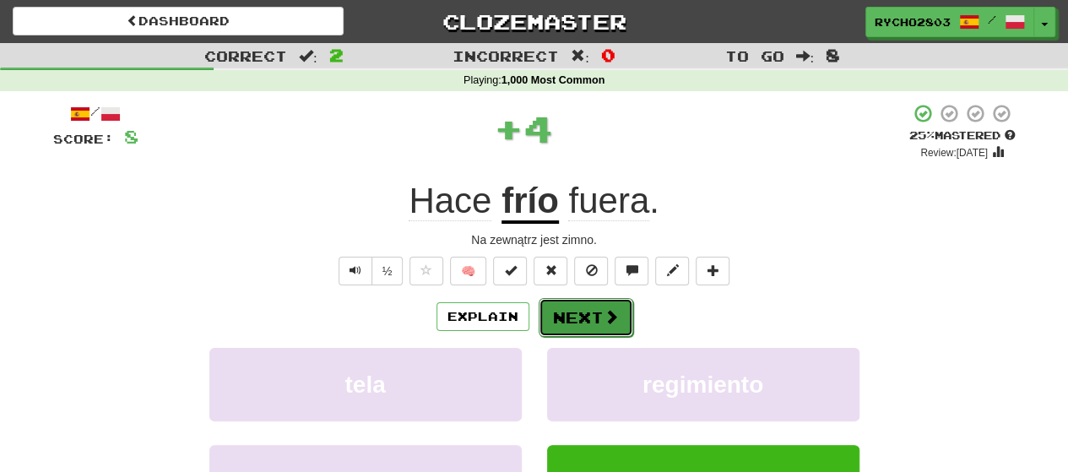
click at [591, 314] on button "Next" at bounding box center [586, 317] width 95 height 39
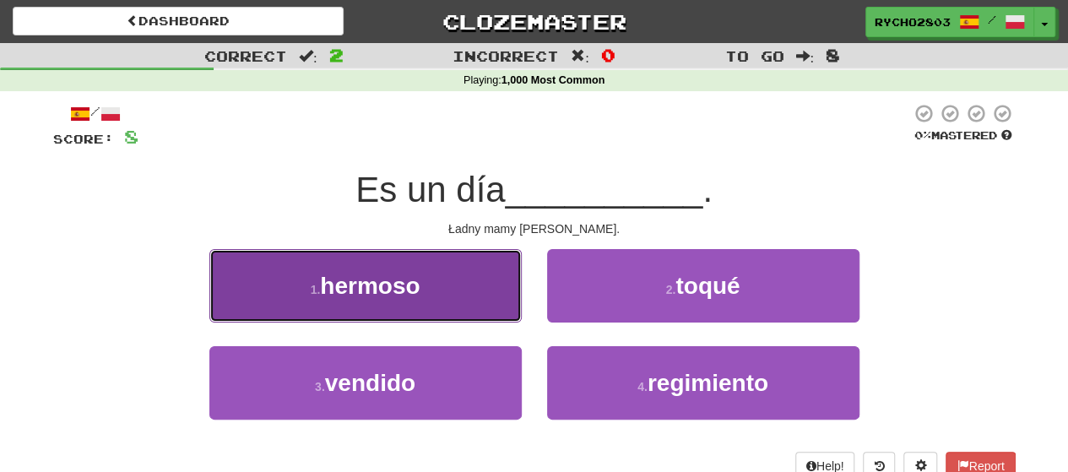
click at [456, 279] on button "1 . hermoso" at bounding box center [365, 285] width 312 height 73
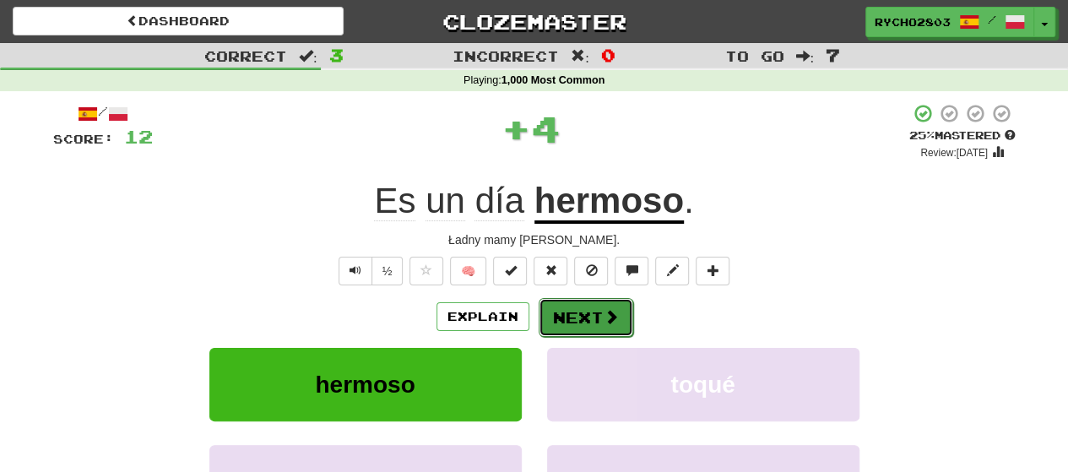
click at [608, 318] on span at bounding box center [611, 316] width 15 height 15
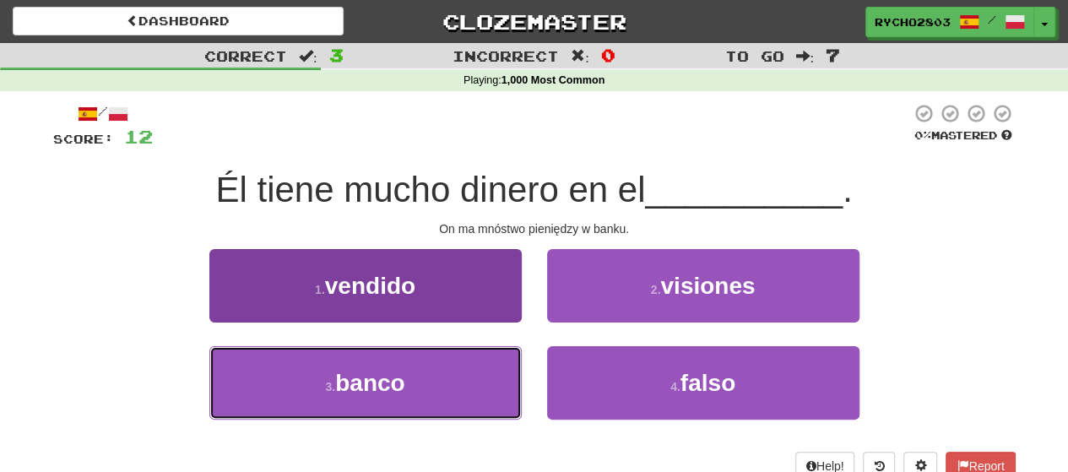
click at [356, 379] on span "banco" at bounding box center [369, 383] width 69 height 26
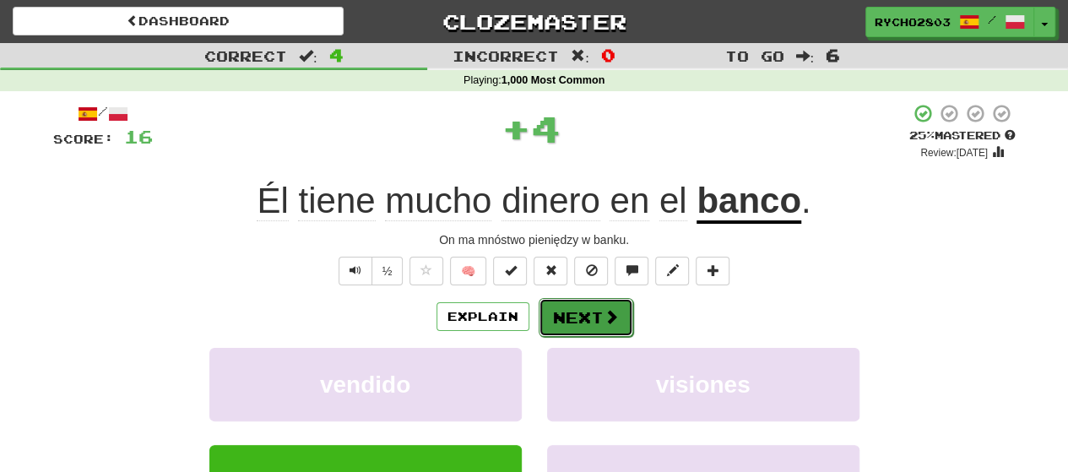
click at [608, 309] on span at bounding box center [611, 316] width 15 height 15
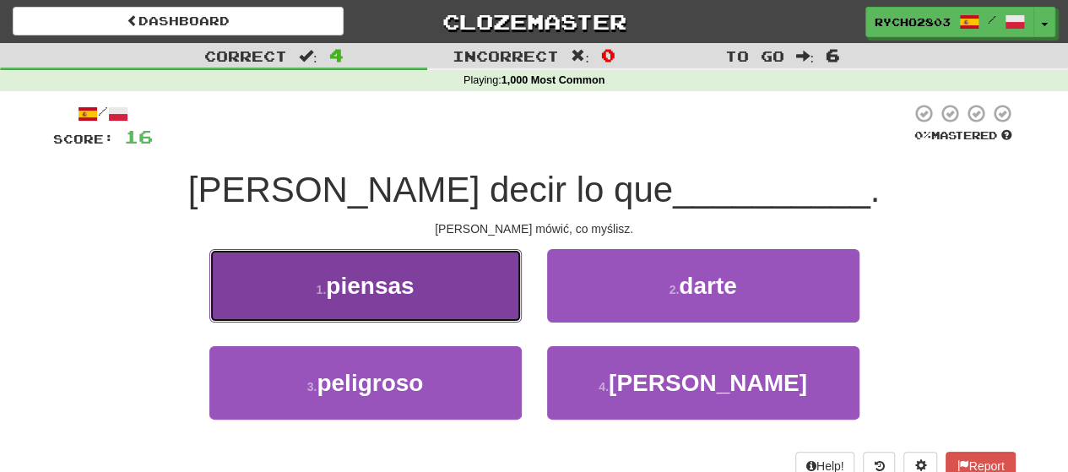
click at [397, 285] on span "piensas" at bounding box center [370, 286] width 88 height 26
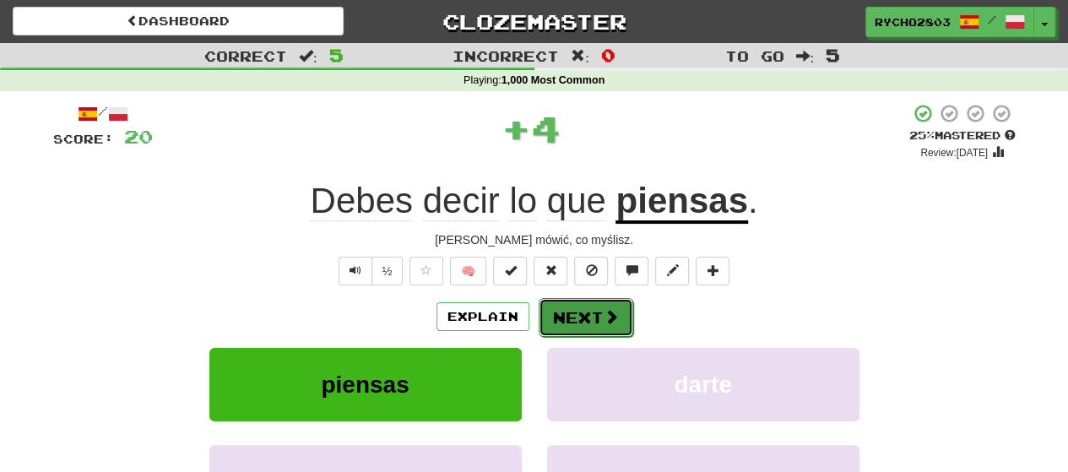
click at [593, 312] on button "Next" at bounding box center [586, 317] width 95 height 39
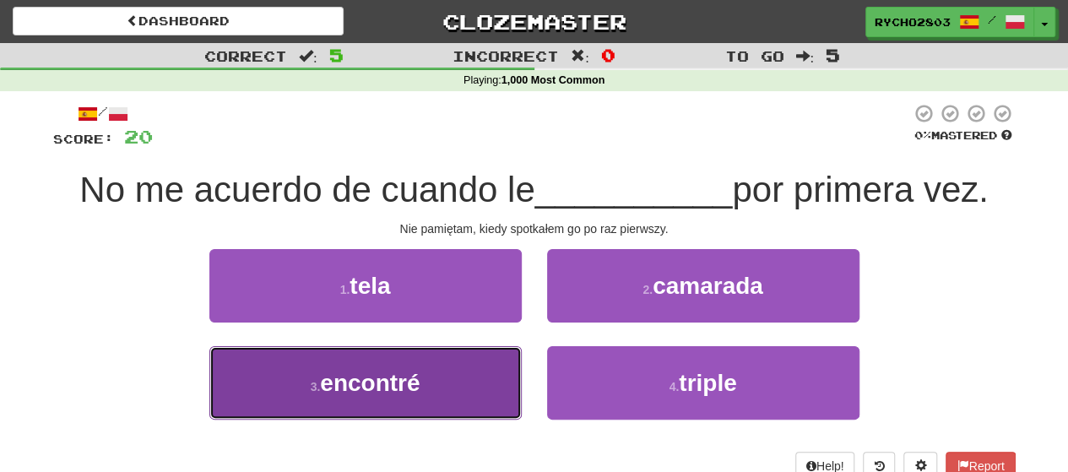
click at [404, 399] on button "3 . encontré" at bounding box center [365, 382] width 312 height 73
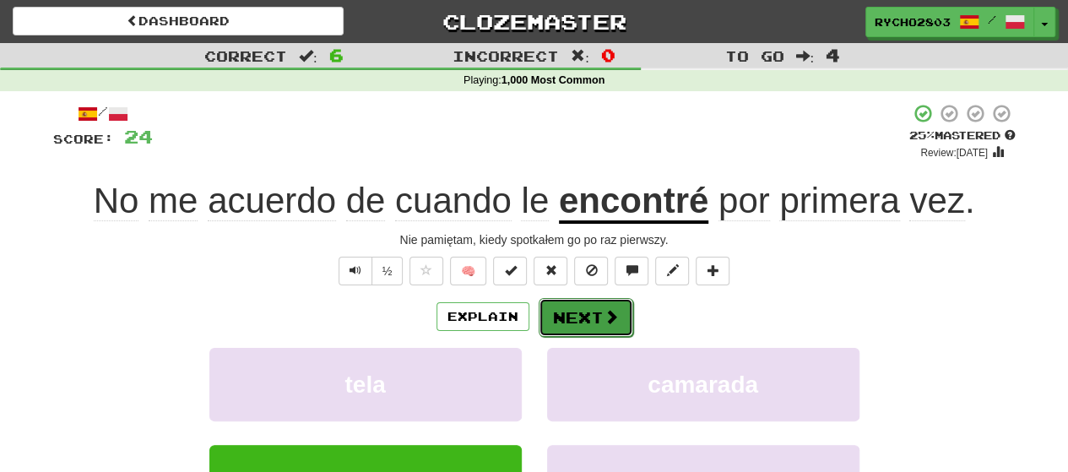
click at [607, 312] on span at bounding box center [611, 316] width 15 height 15
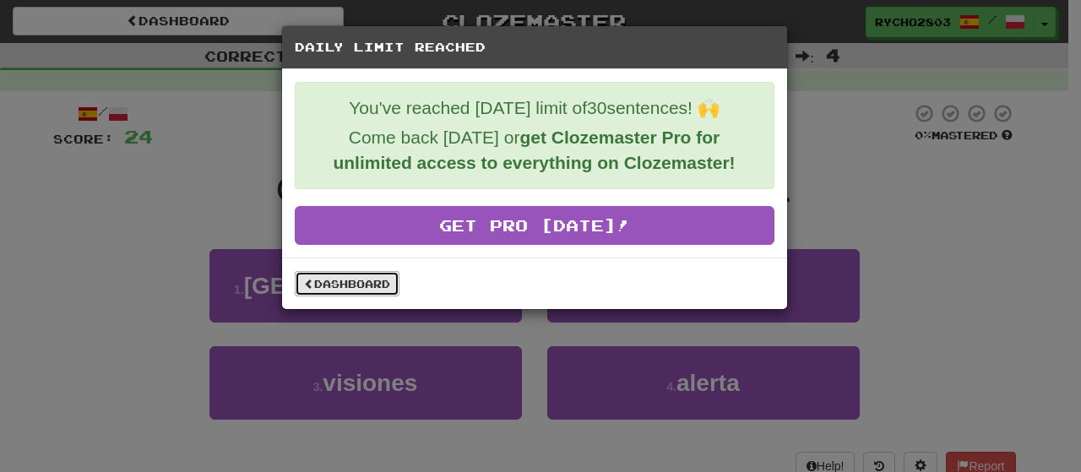
click at [355, 275] on link "Dashboard" at bounding box center [347, 283] width 105 height 25
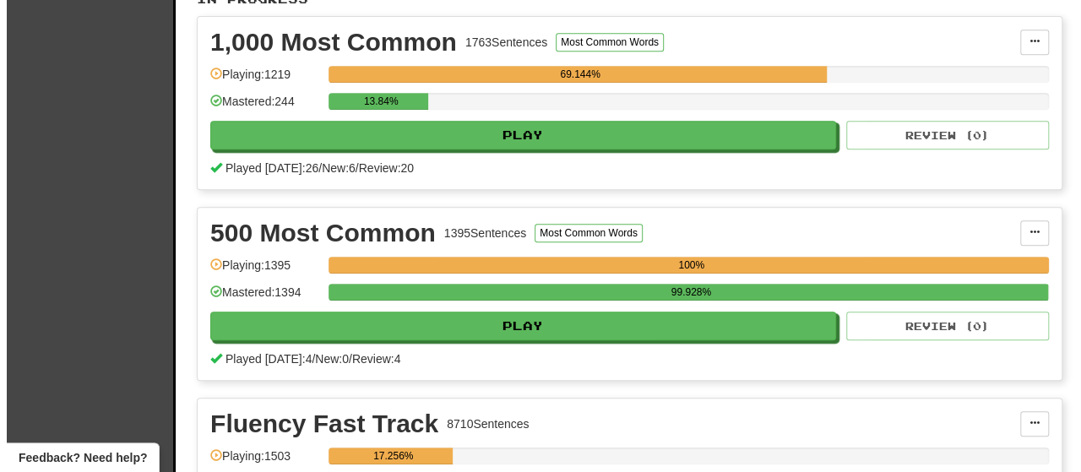
scroll to position [338, 0]
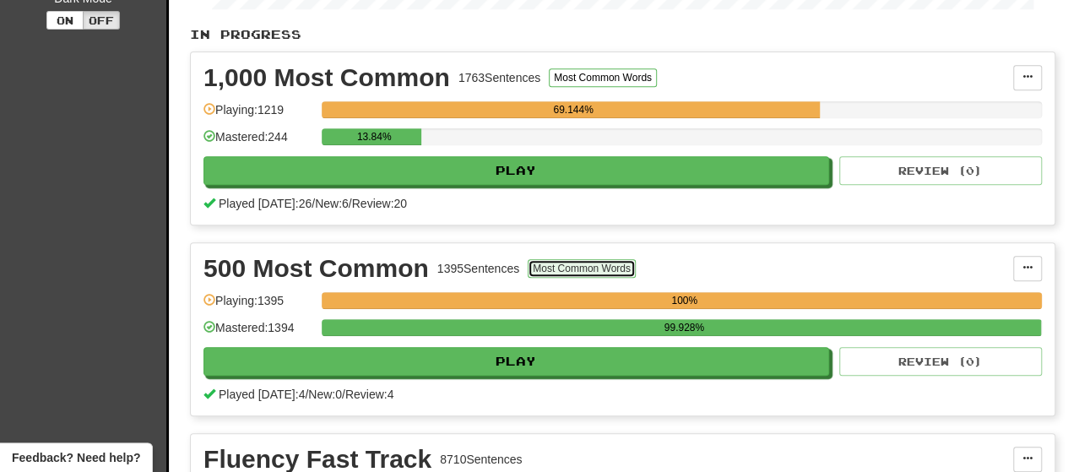
click at [599, 278] on button "Most Common Words" at bounding box center [582, 268] width 108 height 19
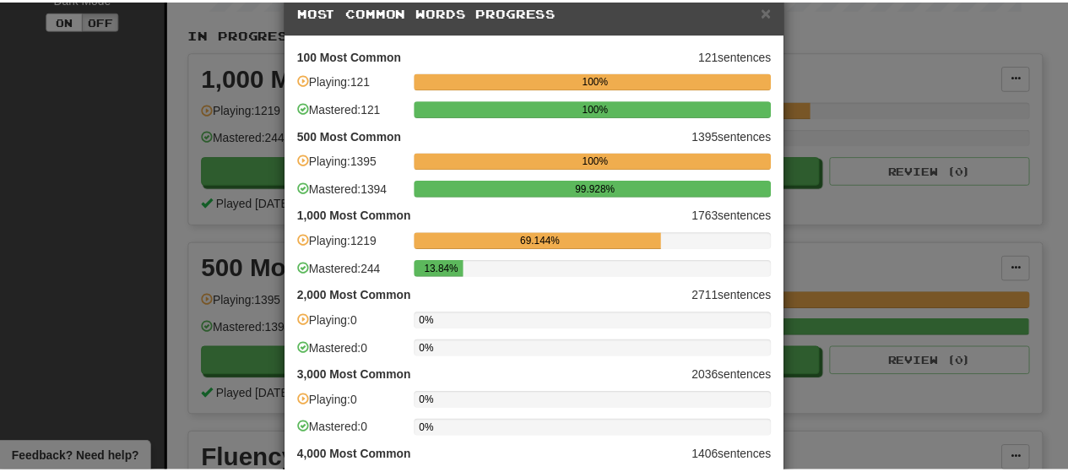
scroll to position [0, 0]
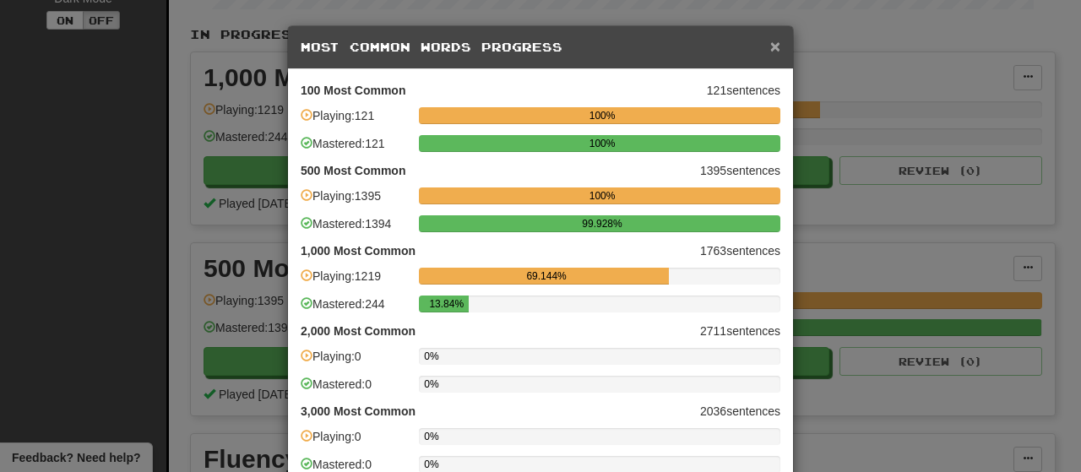
click at [770, 46] on span "×" at bounding box center [775, 45] width 10 height 19
